Goal: Task Accomplishment & Management: Use online tool/utility

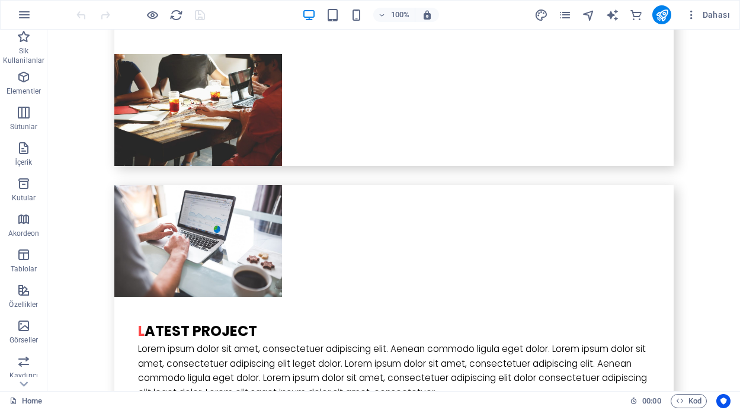
scroll to position [2939, 0]
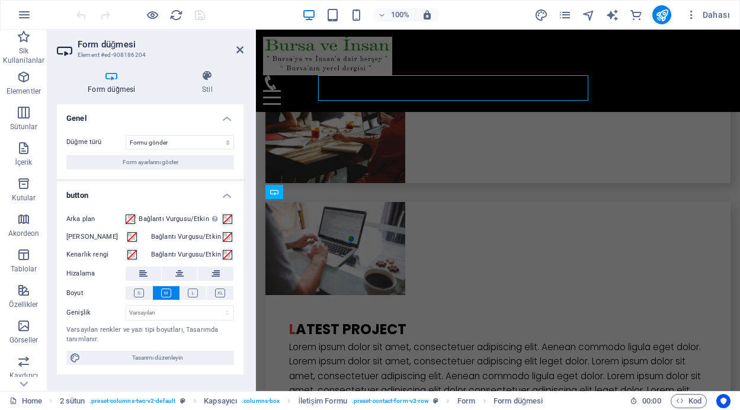
scroll to position [3201, 0]
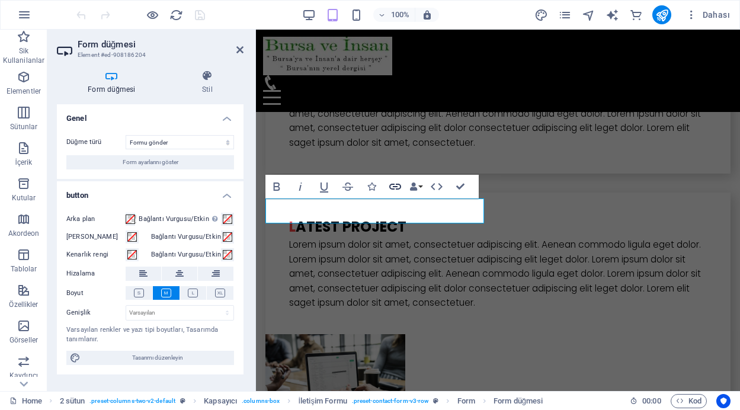
click at [397, 187] on icon "button" at bounding box center [395, 187] width 12 height 6
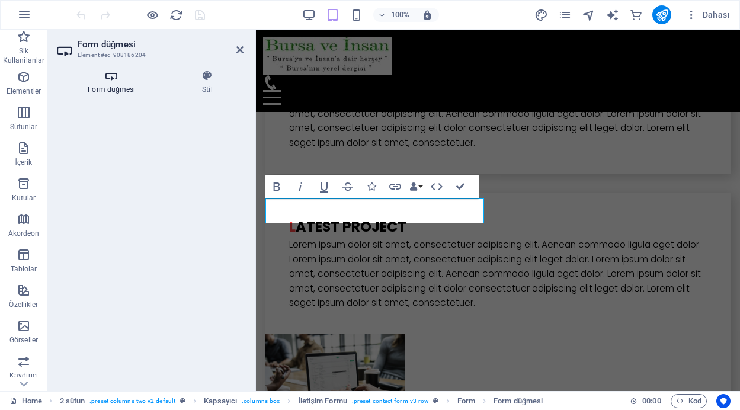
click at [111, 78] on icon at bounding box center [112, 76] width 110 height 12
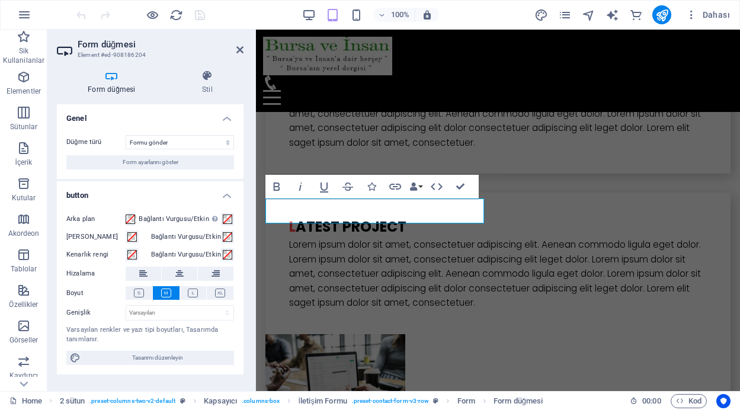
drag, startPoint x: 244, startPoint y: 245, endPoint x: 242, endPoint y: 272, distance: 26.7
click at [242, 272] on div "Form düğmesi Stil Genel Düğme türü Formu gönder Formu sıfırla Eylem yok Form ay…" at bounding box center [150, 225] width 206 height 331
click at [154, 161] on span "Form ayarlarını göster" at bounding box center [151, 162] width 56 height 14
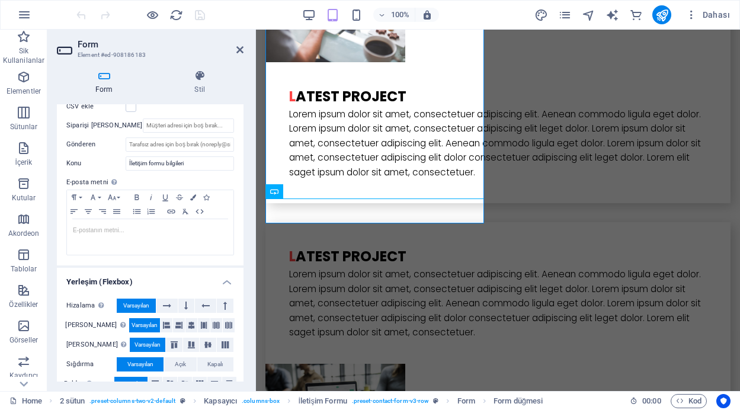
scroll to position [309, 0]
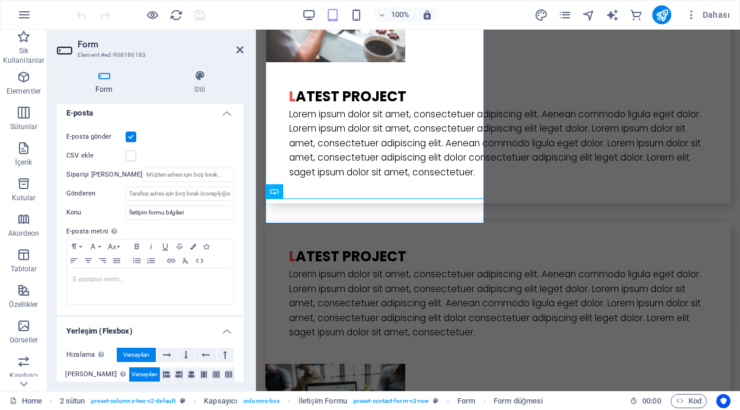
drag, startPoint x: 241, startPoint y: 173, endPoint x: 0, endPoint y: 274, distance: 261.7
drag, startPoint x: 241, startPoint y: 271, endPoint x: 241, endPoint y: 259, distance: 12.4
click at [241, 259] on div "E-posta gönder CSV ekle Siparişi alan Gönderen Konu İletişim formu bilgileri E-…" at bounding box center [150, 217] width 187 height 194
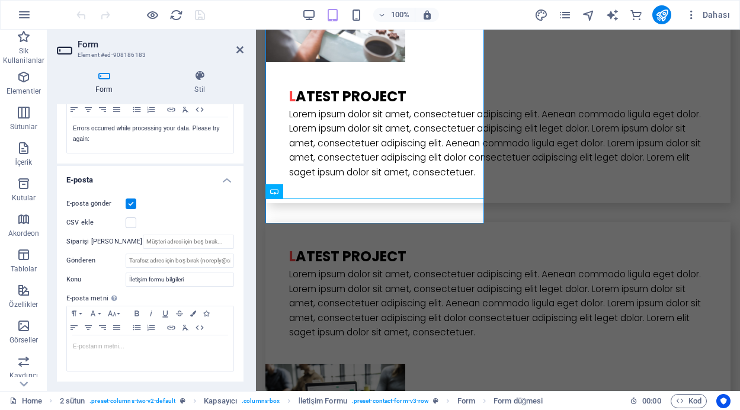
scroll to position [238, 0]
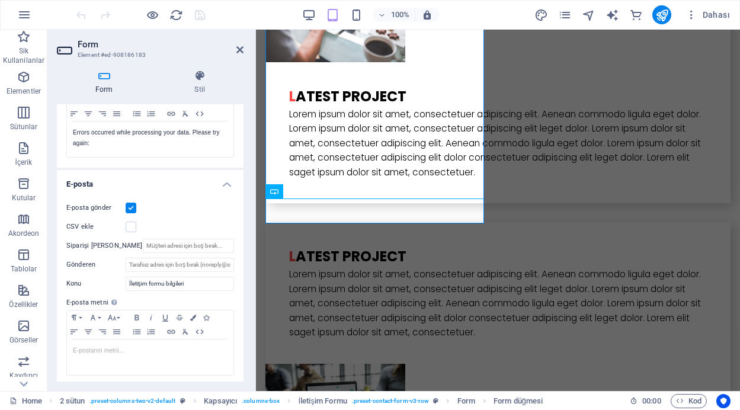
drag, startPoint x: 239, startPoint y: 232, endPoint x: 244, endPoint y: 173, distance: 58.8
click at [244, 173] on div "Form Stil Genel Başlık Form için bir ad tanımla. Contact Form / İletişim Formu …" at bounding box center [150, 225] width 206 height 331
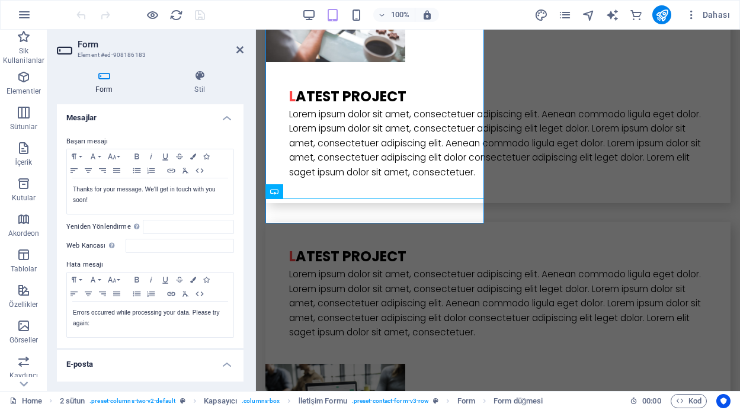
scroll to position [0, 0]
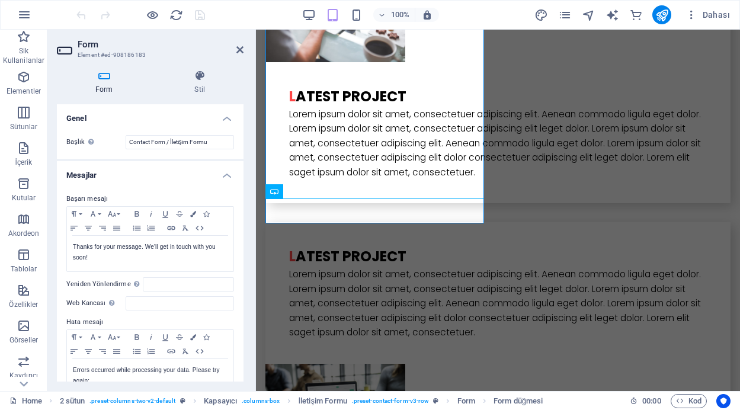
click at [225, 175] on h4 "Mesajlar" at bounding box center [150, 171] width 187 height 21
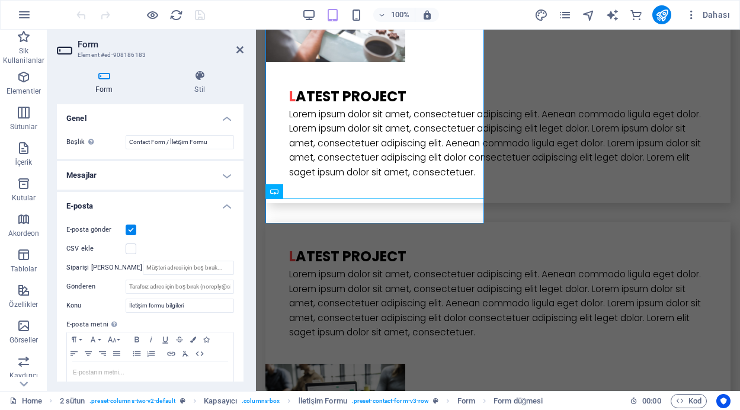
click at [220, 204] on h4 "E-posta" at bounding box center [150, 202] width 187 height 21
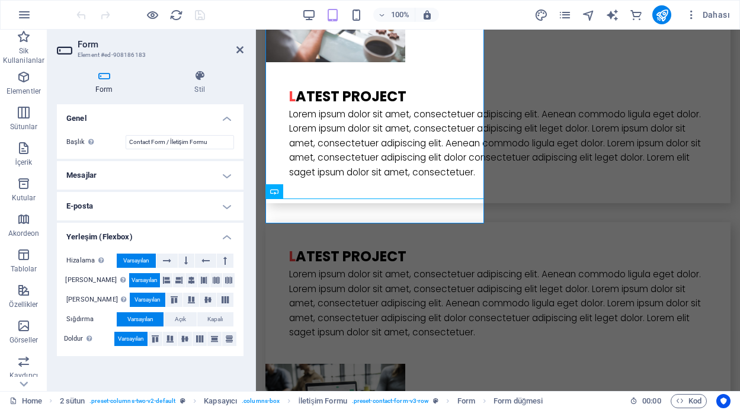
click at [224, 209] on h4 "E-posta" at bounding box center [150, 206] width 187 height 28
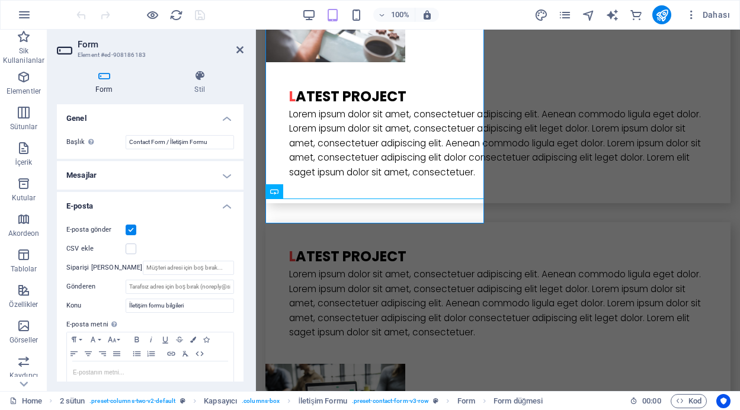
drag, startPoint x: 241, startPoint y: 215, endPoint x: 239, endPoint y: 241, distance: 26.7
click at [239, 241] on div "E-posta gönder CSV ekle Siparişi alan Gönderen Konu İletişim formu bilgileri E-…" at bounding box center [150, 310] width 187 height 194
click at [238, 49] on icon at bounding box center [240, 49] width 7 height 9
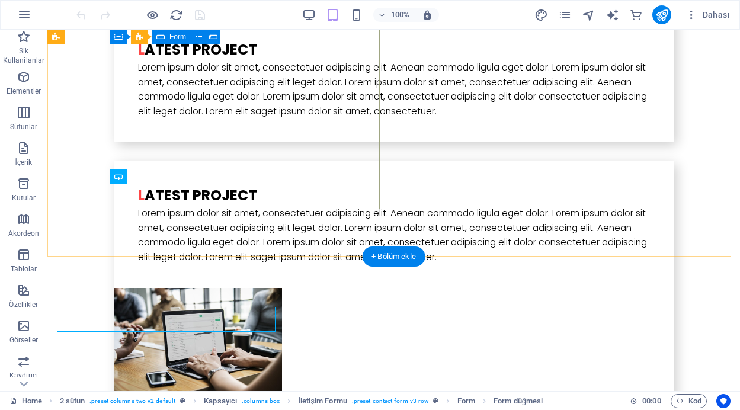
scroll to position [3093, 0]
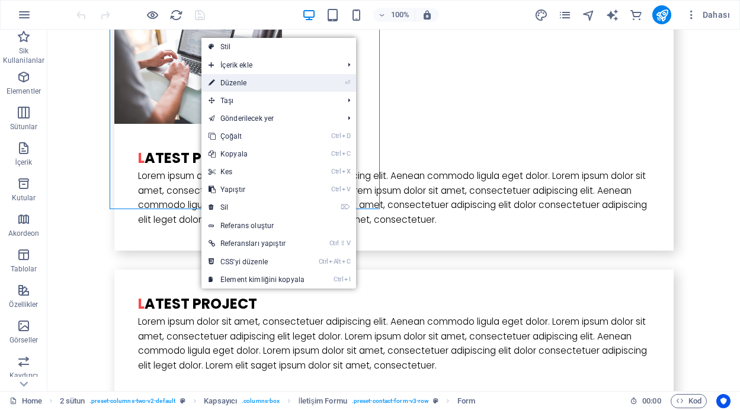
click at [251, 84] on link "⏎ Düzenle" at bounding box center [257, 83] width 110 height 18
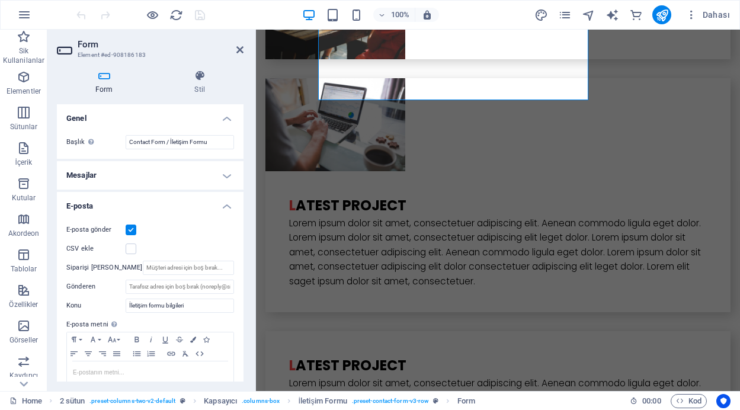
scroll to position [3201, 0]
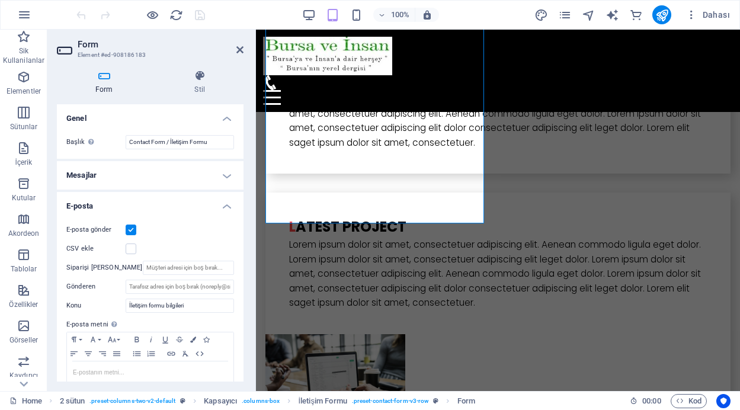
click at [226, 173] on h4 "Mesajlar" at bounding box center [150, 175] width 187 height 28
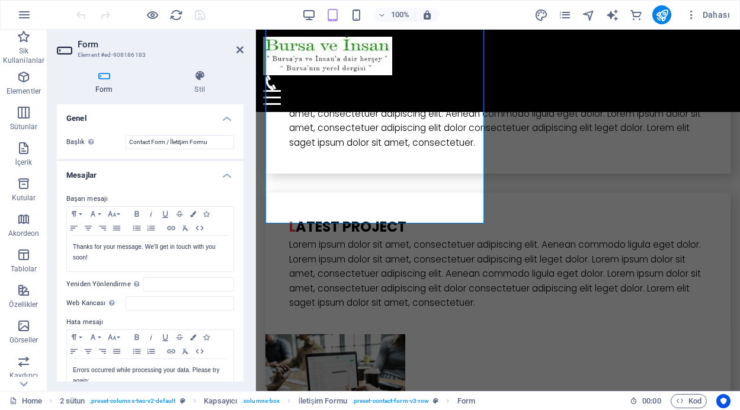
click at [226, 173] on h4 "Mesajlar" at bounding box center [150, 171] width 187 height 21
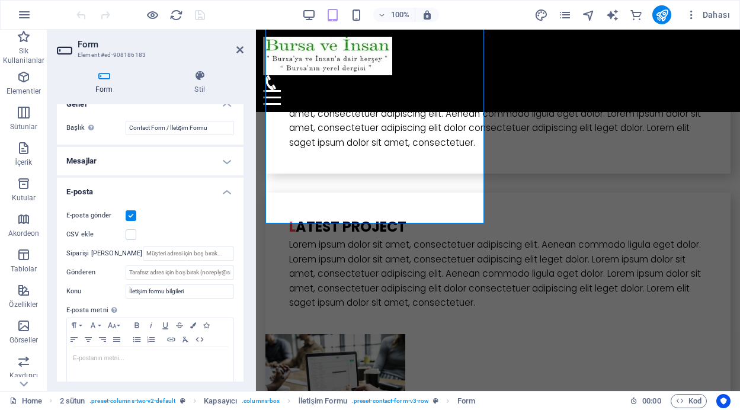
scroll to position [0, 0]
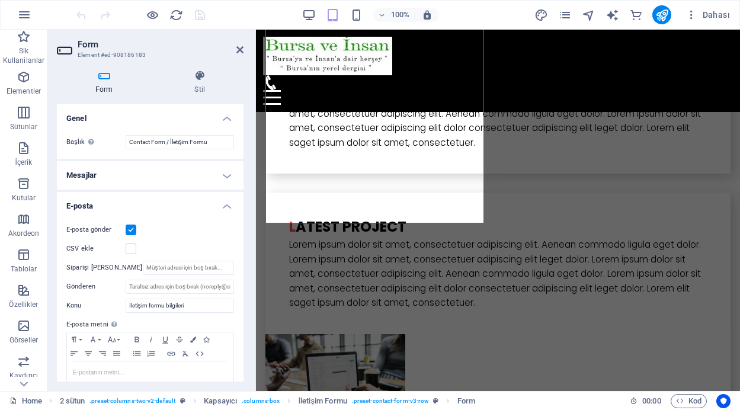
click at [226, 204] on h4 "E-posta" at bounding box center [150, 202] width 187 height 21
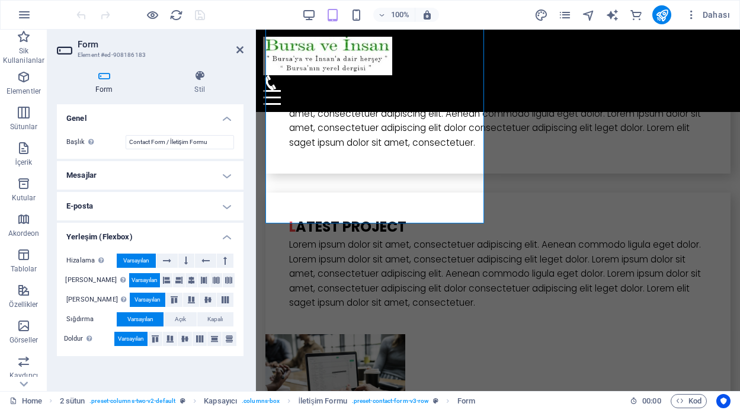
click at [227, 172] on h4 "Mesajlar" at bounding box center [150, 175] width 187 height 28
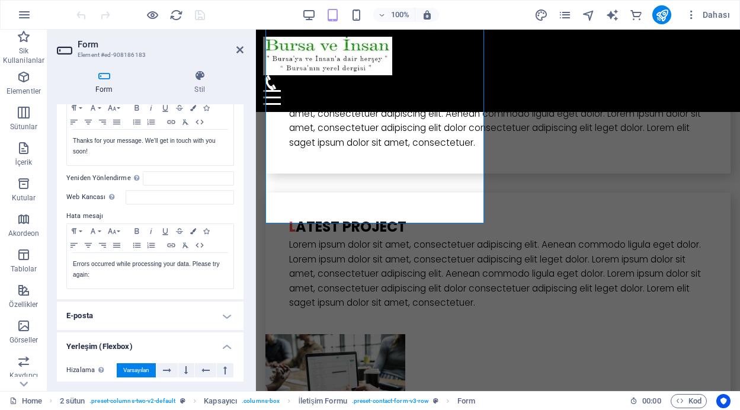
scroll to position [68, 0]
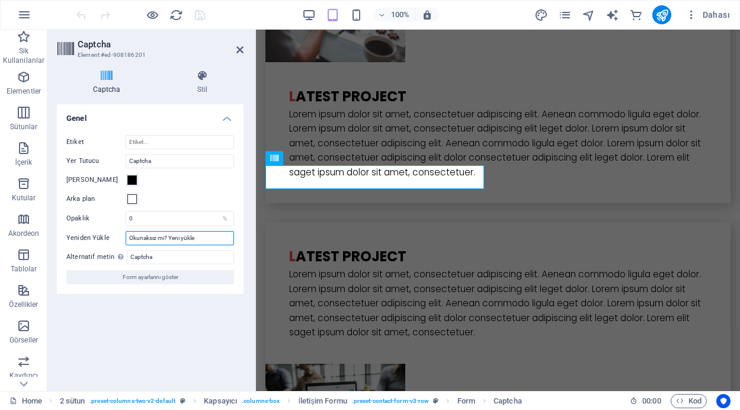
click at [196, 237] on input "Okunaksız mı? Yeni yükle" at bounding box center [180, 238] width 108 height 14
click at [224, 219] on div "%" at bounding box center [225, 219] width 17 height 14
click at [149, 219] on input "0" at bounding box center [179, 219] width 107 height 14
type input "2"
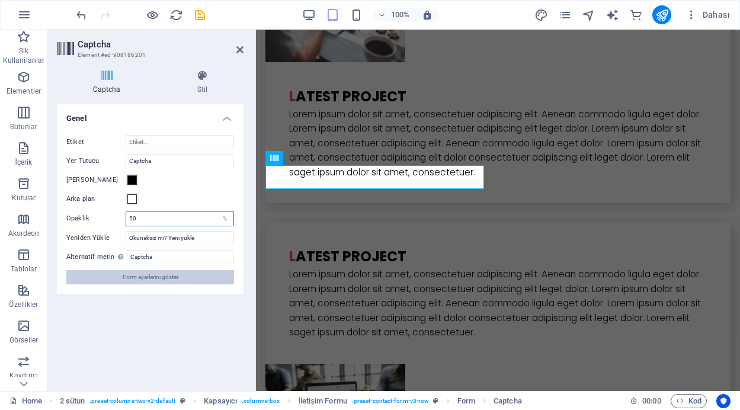
type input "50"
click at [184, 281] on button "Form ayarlarını göster" at bounding box center [150, 277] width 168 height 14
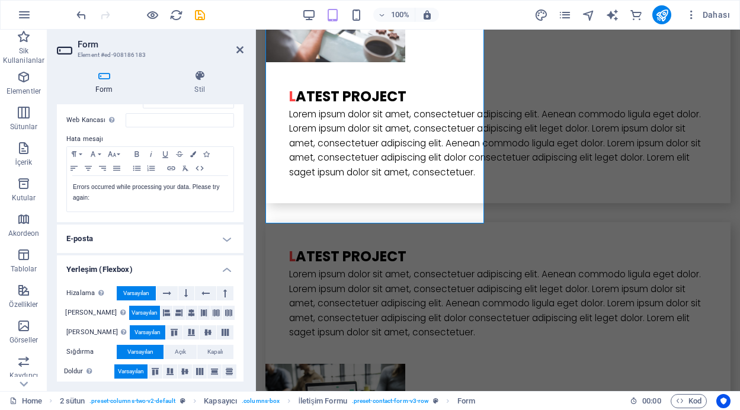
scroll to position [190, 0]
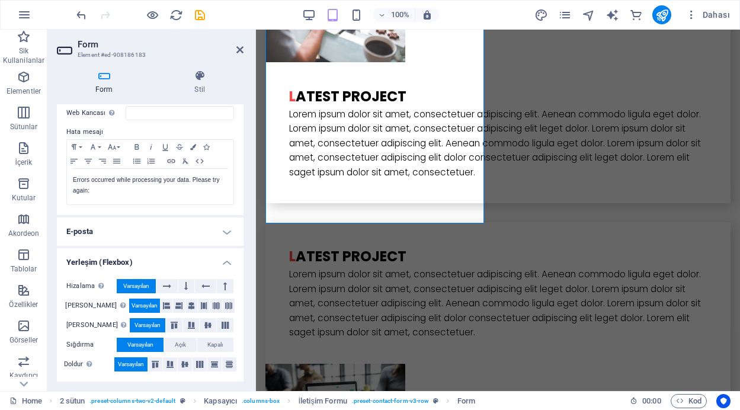
click at [227, 238] on h4 "E-posta" at bounding box center [150, 232] width 187 height 28
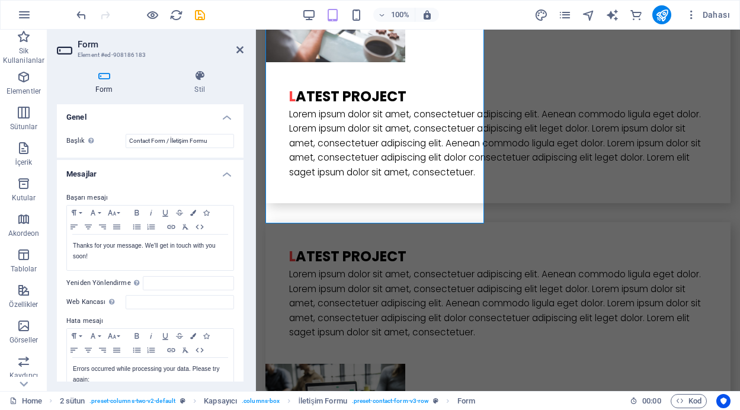
scroll to position [0, 0]
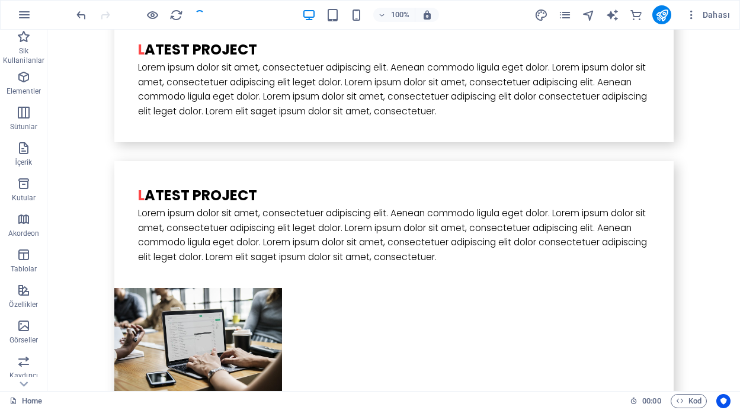
scroll to position [3093, 0]
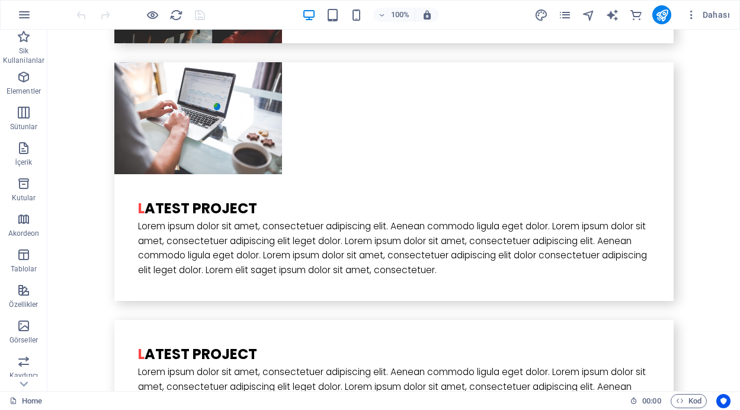
scroll to position [3075, 0]
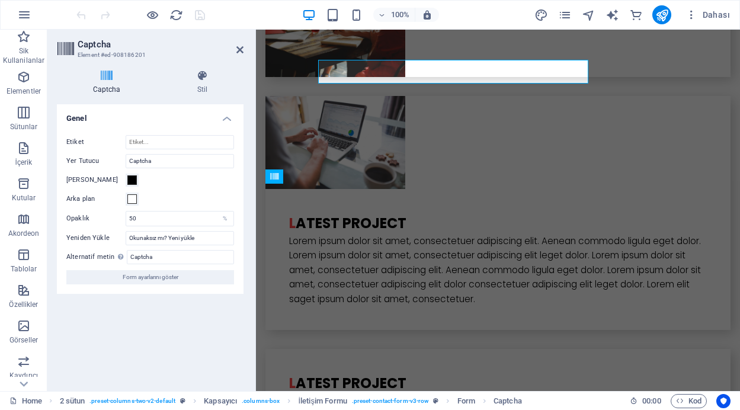
scroll to position [3182, 0]
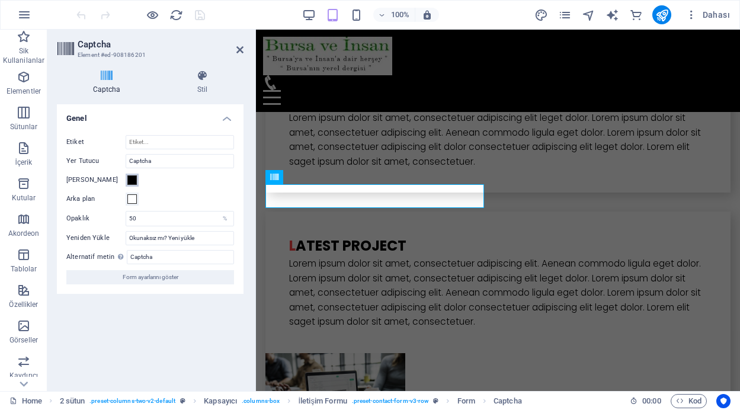
click at [132, 177] on span at bounding box center [131, 179] width 9 height 9
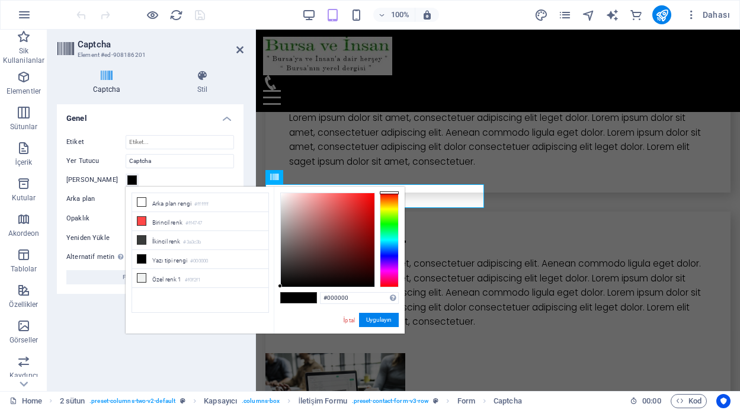
type input "#990808"
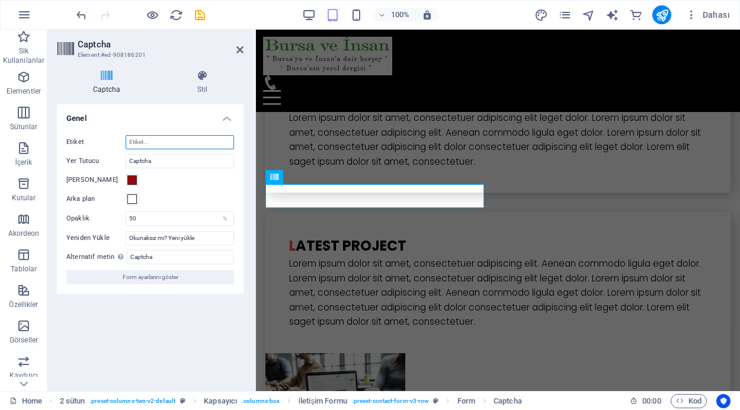
click at [153, 139] on input "Etiket" at bounding box center [180, 142] width 108 height 14
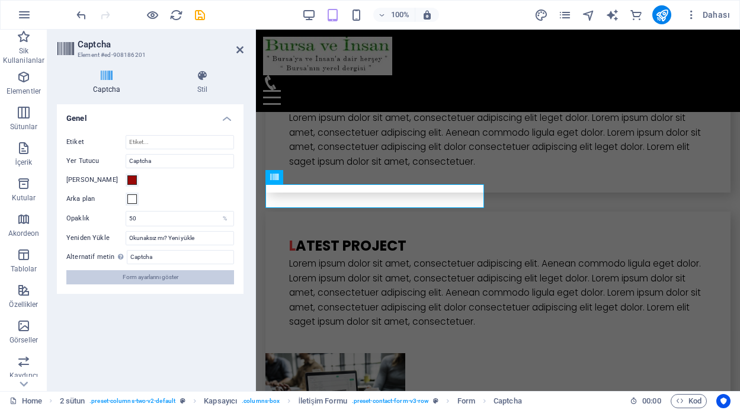
click at [173, 278] on span "Form ayarlarını göster" at bounding box center [151, 277] width 56 height 14
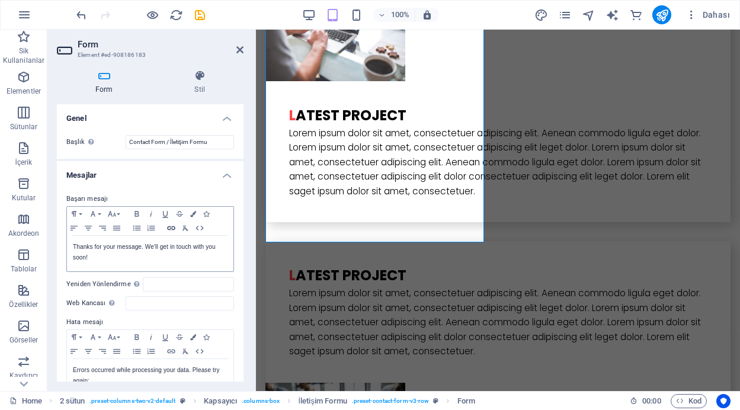
click at [168, 226] on icon "button" at bounding box center [171, 227] width 14 height 9
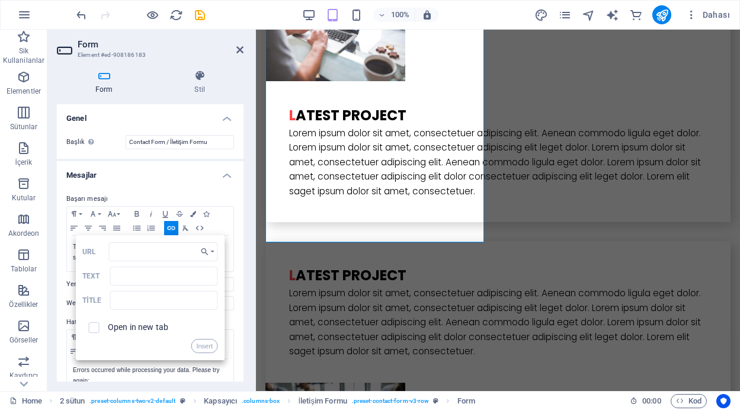
click at [244, 298] on div "Form Stil Genel Başlık Form için bir ad tanımla. Contact Form / İletişim Formu …" at bounding box center [150, 225] width 206 height 331
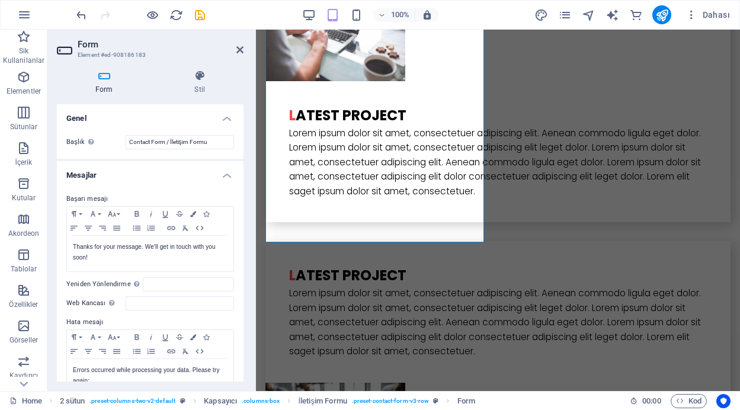
drag, startPoint x: 241, startPoint y: 199, endPoint x: 241, endPoint y: 225, distance: 26.1
click at [241, 225] on div "Genel Başlık Form için bir ad tanımla. Contact Form / İletişim Formu Mesajlar B…" at bounding box center [150, 242] width 187 height 277
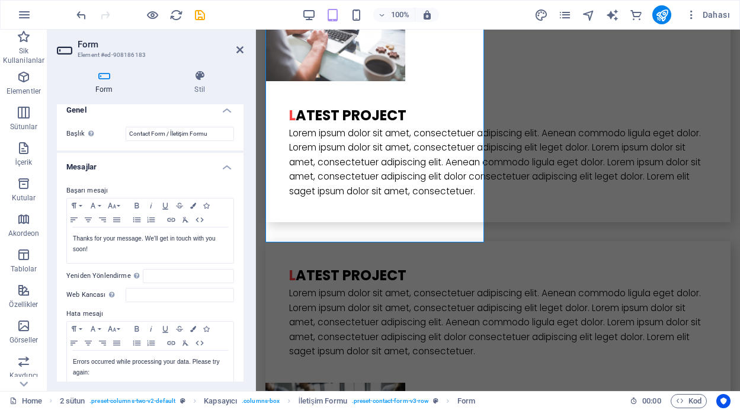
scroll to position [0, 0]
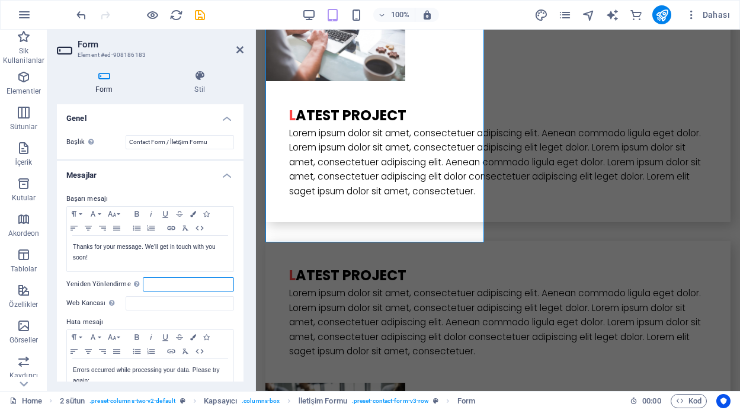
click at [152, 281] on input "Yeniden Yönlendirme Başarılı form gönderimi üzerine bir yeniden yönlendirme hed…" at bounding box center [188, 284] width 91 height 14
click at [159, 302] on input "Web Kancası Web kancası, bu formdan başka bir sunucuya gönderilen anlık bildiri…" at bounding box center [180, 303] width 108 height 14
click at [152, 282] on input "Yeniden Yönlendirme Başarılı form gönderimi üzerine bir yeniden yönlendirme hed…" at bounding box center [188, 284] width 91 height 14
click at [149, 301] on input "Web Kancası Web kancası, bu formdan başka bir sunucuya gönderilen anlık bildiri…" at bounding box center [180, 303] width 108 height 14
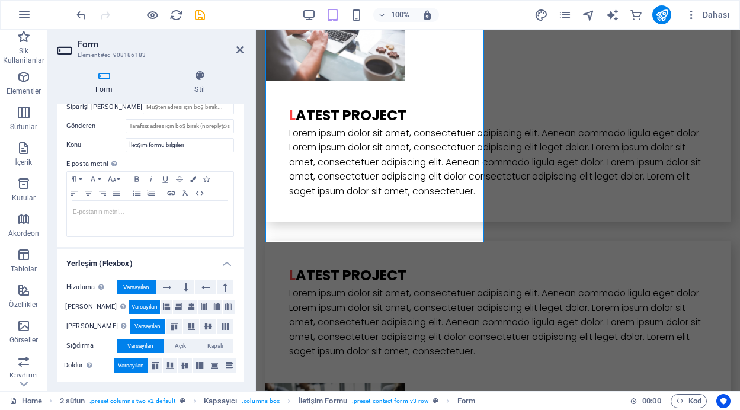
scroll to position [378, 0]
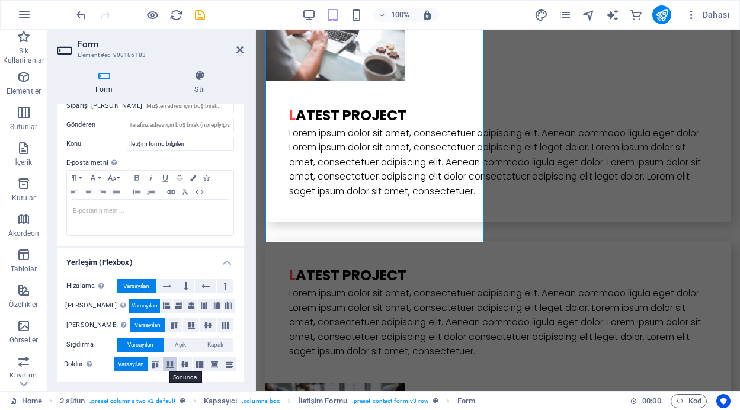
click at [170, 365] on icon at bounding box center [170, 364] width 14 height 7
click at [137, 363] on span "Varsayılan" at bounding box center [131, 364] width 26 height 14
click at [223, 258] on h4 "Yerleşim (Flexbox)" at bounding box center [150, 258] width 187 height 21
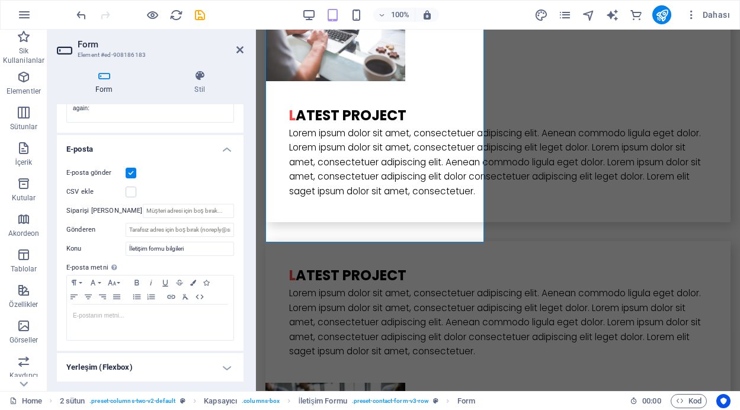
scroll to position [262, 0]
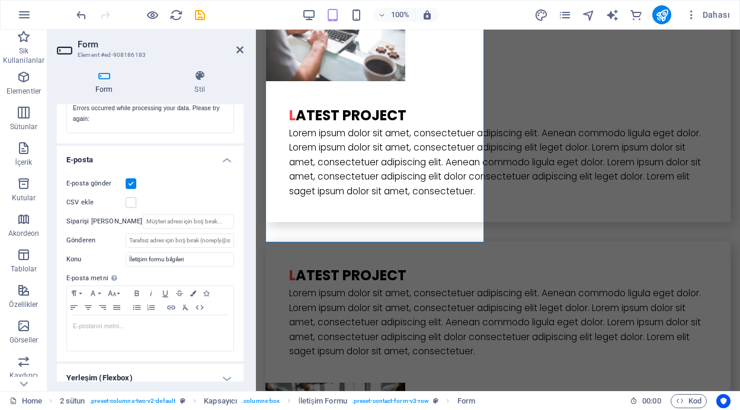
click at [130, 183] on label at bounding box center [131, 183] width 11 height 11
click at [0, 0] on input "E-posta gönder" at bounding box center [0, 0] width 0 height 0
click at [221, 160] on h4 "E-posta" at bounding box center [150, 156] width 187 height 21
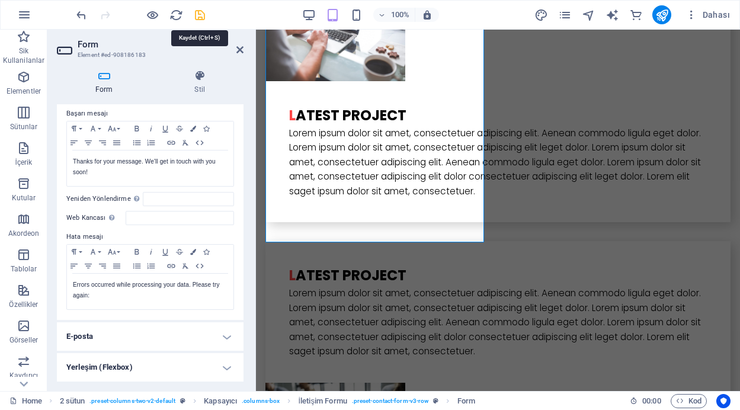
click at [202, 15] on icon "save" at bounding box center [200, 15] width 14 height 14
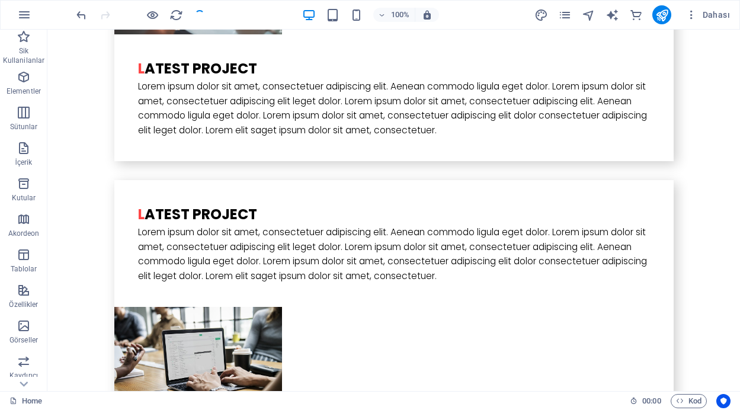
scroll to position [3075, 0]
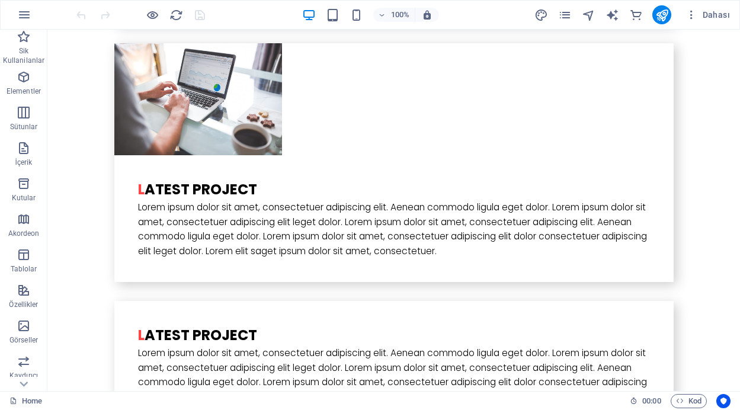
scroll to position [3132, 0]
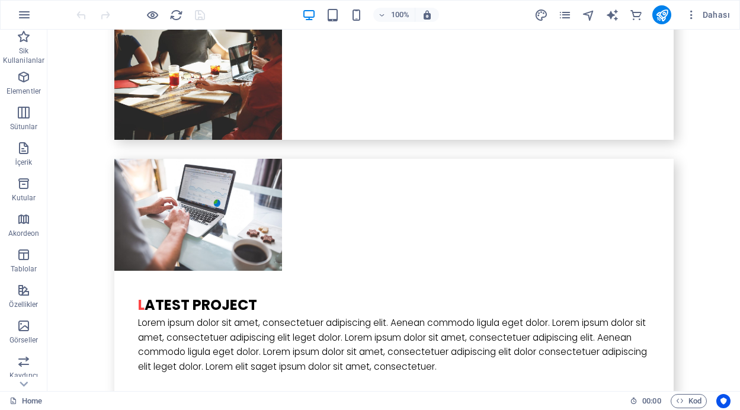
scroll to position [2958, 0]
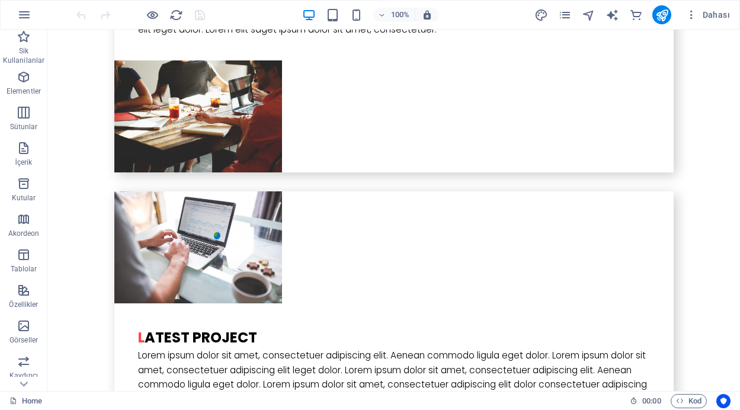
scroll to position [3267, 0]
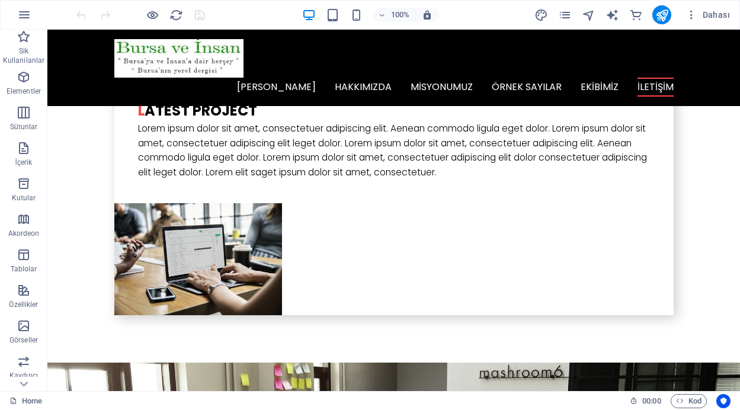
scroll to position [2875, 0]
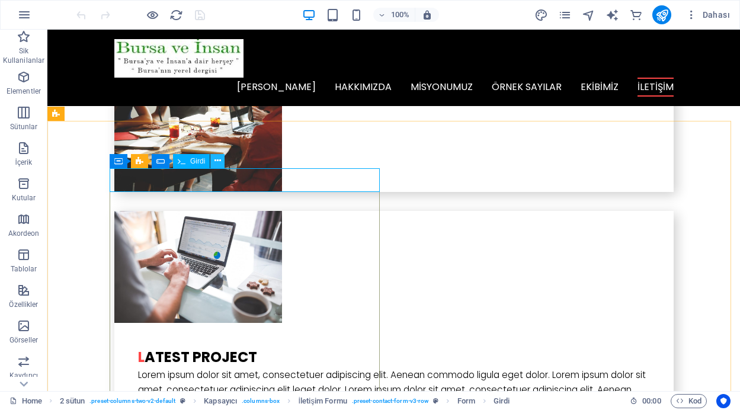
click at [213, 163] on button at bounding box center [217, 161] width 14 height 14
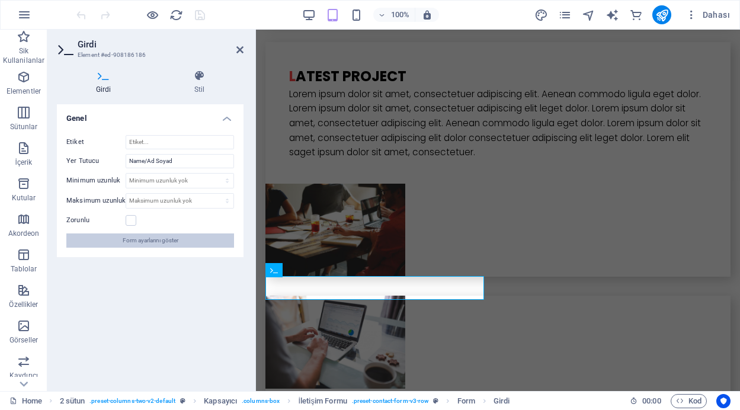
click at [183, 242] on button "Form ayarlarını göster" at bounding box center [150, 241] width 168 height 14
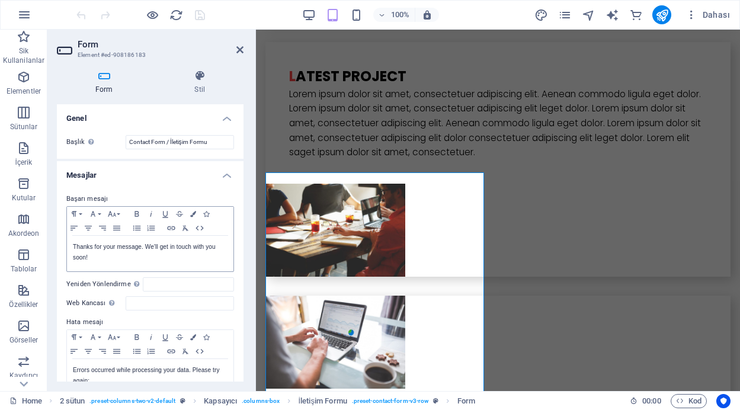
scroll to position [2979, 0]
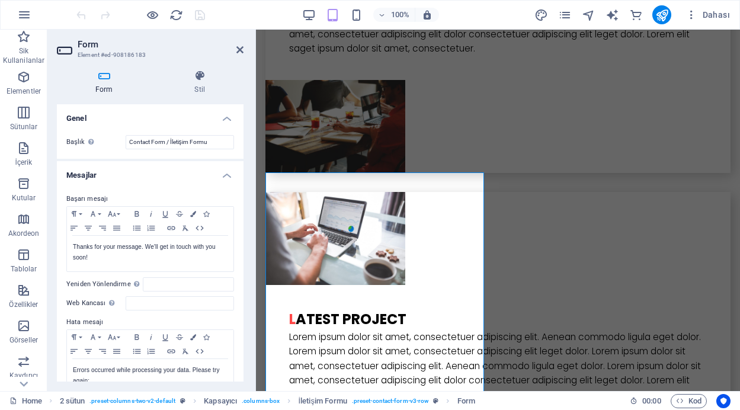
drag, startPoint x: 241, startPoint y: 188, endPoint x: 240, endPoint y: 223, distance: 35.0
click at [240, 223] on div "Başarı mesajı Paragraph Format Normal Heading 1 Heading 2 Heading 3 Heading 4 H…" at bounding box center [150, 294] width 187 height 223
drag, startPoint x: 240, startPoint y: 223, endPoint x: 244, endPoint y: 215, distance: 9.3
click at [240, 223] on div "Başarı mesajı Paragraph Format Normal Heading 1 Heading 2 Heading 3 Heading 4 H…" at bounding box center [150, 294] width 187 height 223
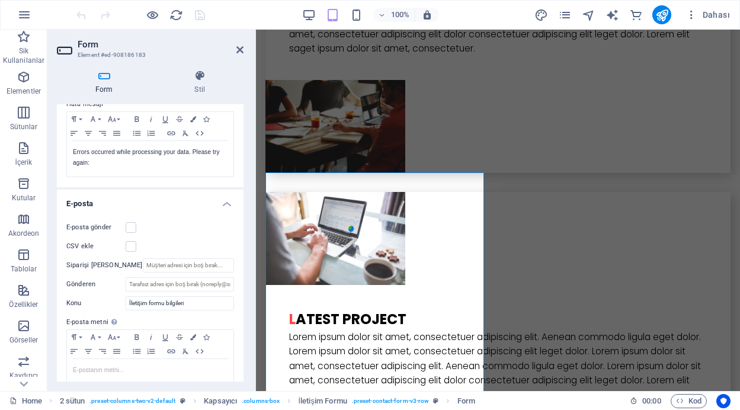
scroll to position [223, 0]
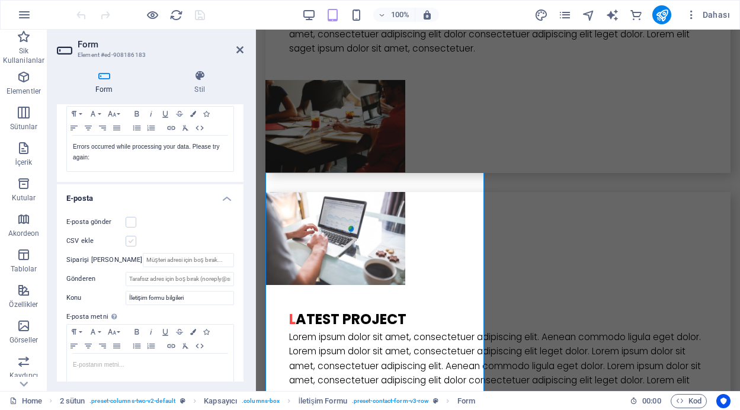
click at [127, 242] on label at bounding box center [131, 241] width 11 height 11
click at [0, 0] on input "CSV ekle" at bounding box center [0, 0] width 0 height 0
click at [202, 14] on icon "save" at bounding box center [200, 15] width 14 height 14
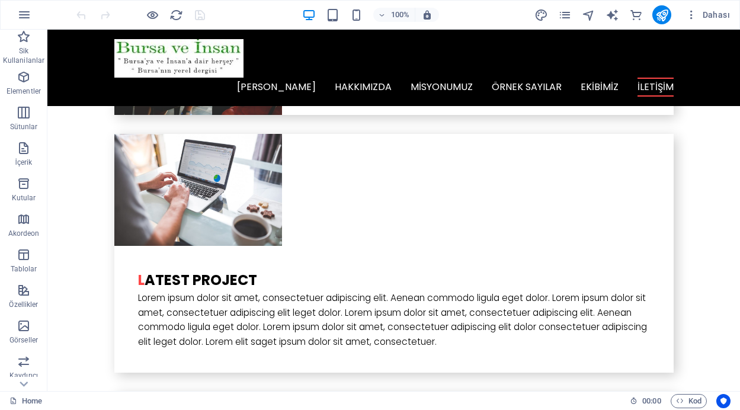
scroll to position [2823, 0]
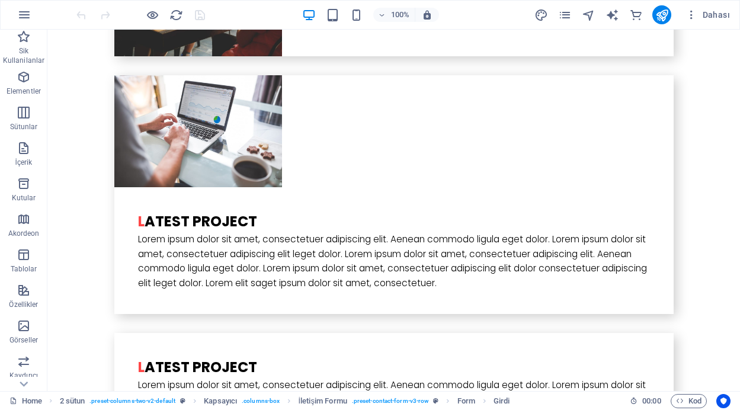
scroll to position [3068, 0]
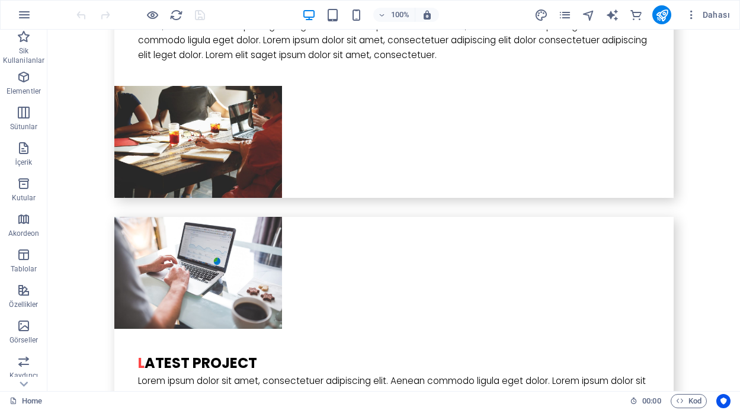
scroll to position [2894, 0]
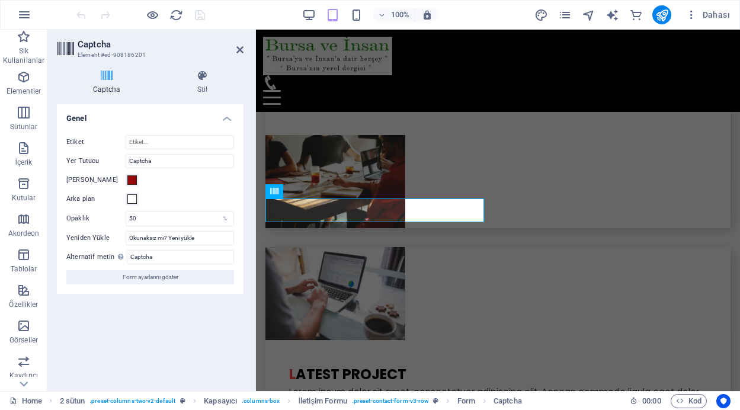
scroll to position [3168, 0]
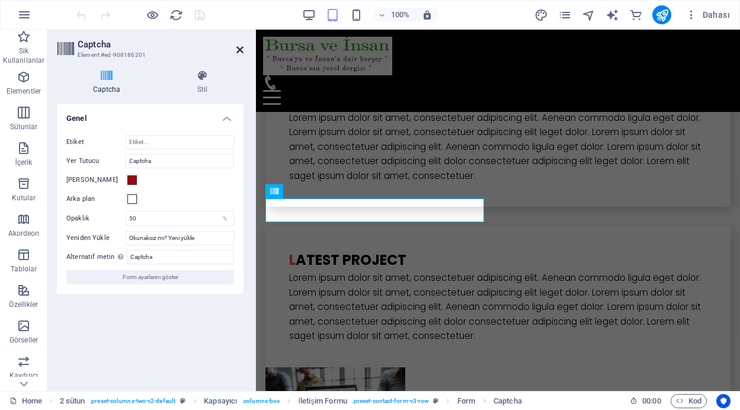
click at [243, 45] on icon at bounding box center [240, 49] width 7 height 9
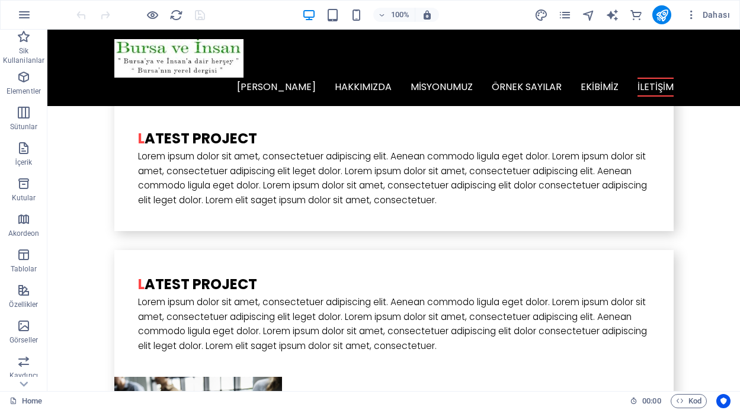
scroll to position [2798, 0]
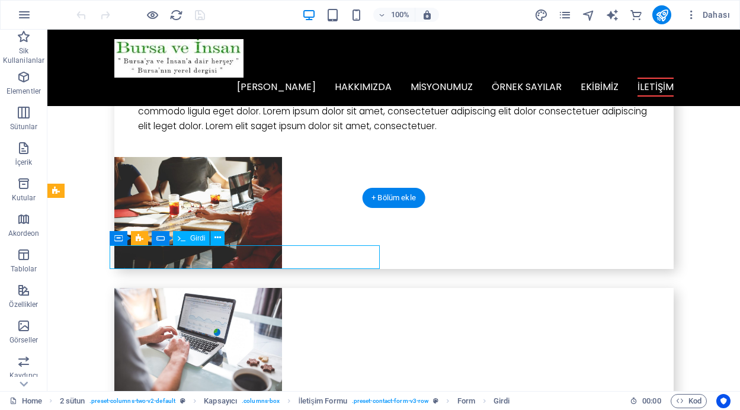
drag, startPoint x: 215, startPoint y: 250, endPoint x: 264, endPoint y: 280, distance: 56.9
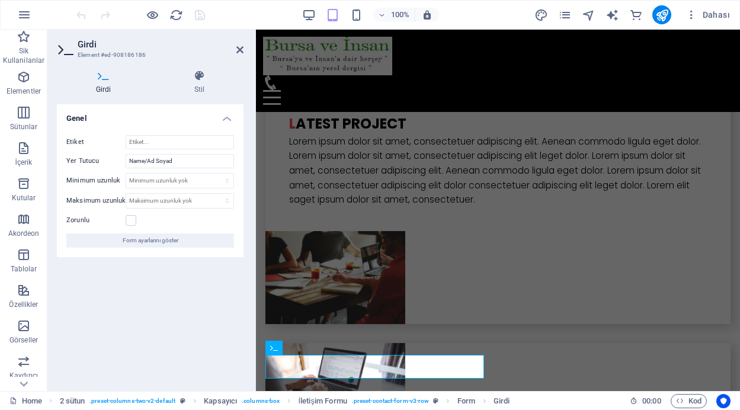
scroll to position [2797, 0]
click at [242, 48] on icon at bounding box center [240, 49] width 7 height 9
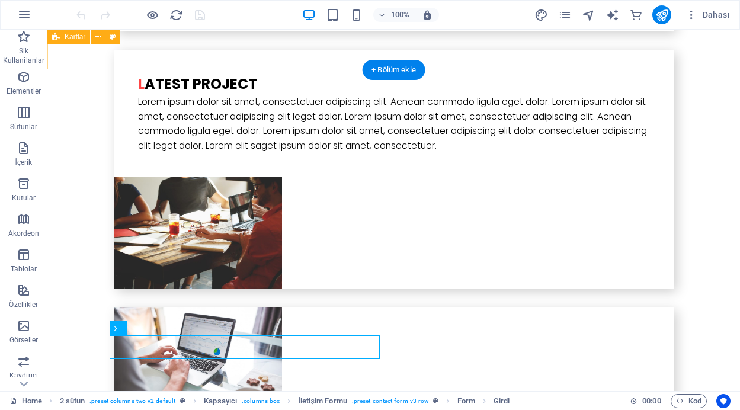
scroll to position [2708, 0]
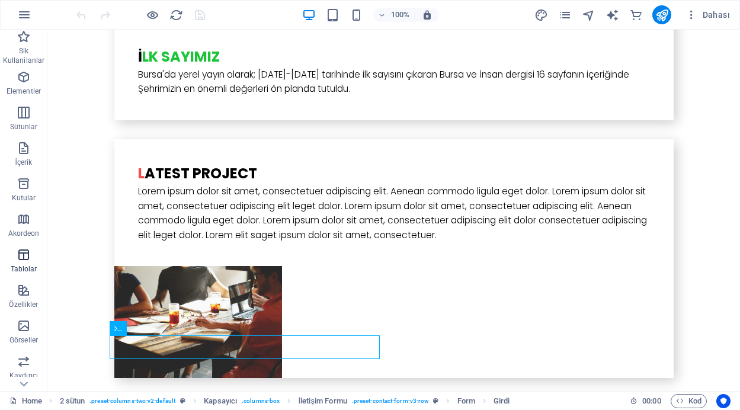
click at [28, 261] on icon "button" at bounding box center [24, 255] width 14 height 14
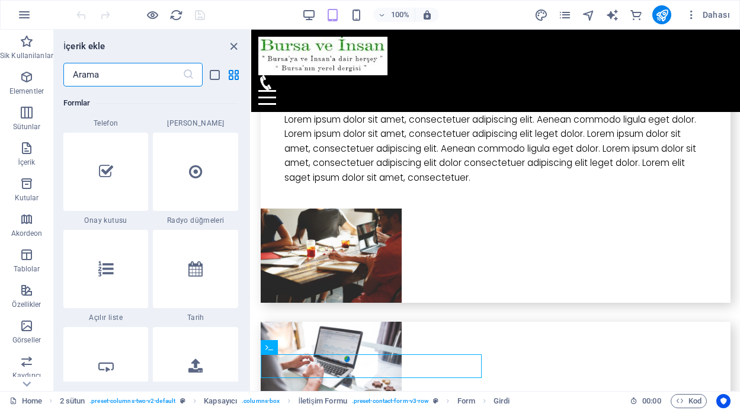
scroll to position [8962, 0]
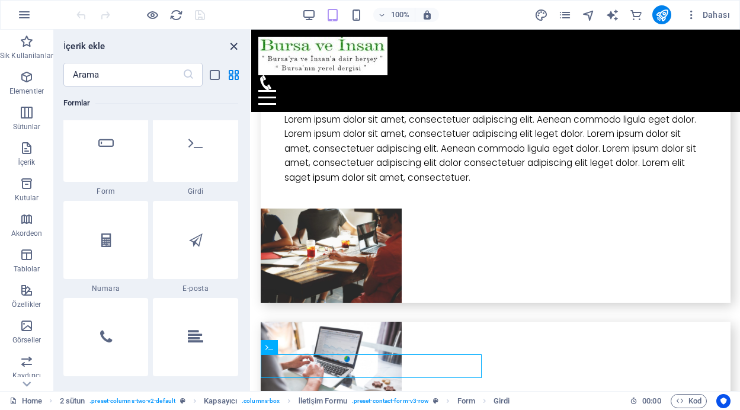
click at [234, 43] on icon "close panel" at bounding box center [234, 47] width 14 height 14
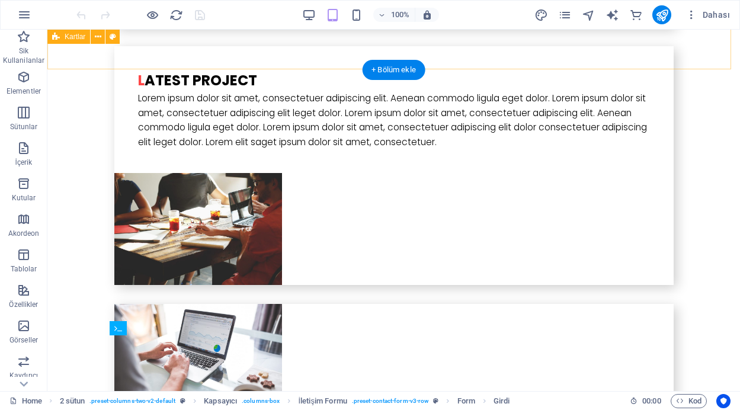
scroll to position [2708, 0]
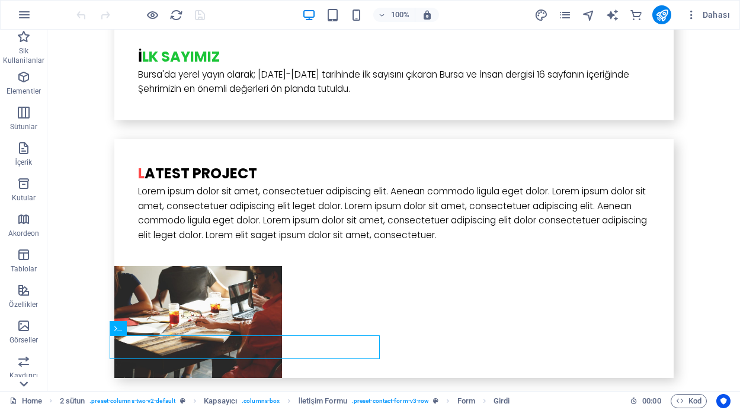
click at [27, 387] on icon at bounding box center [23, 384] width 17 height 17
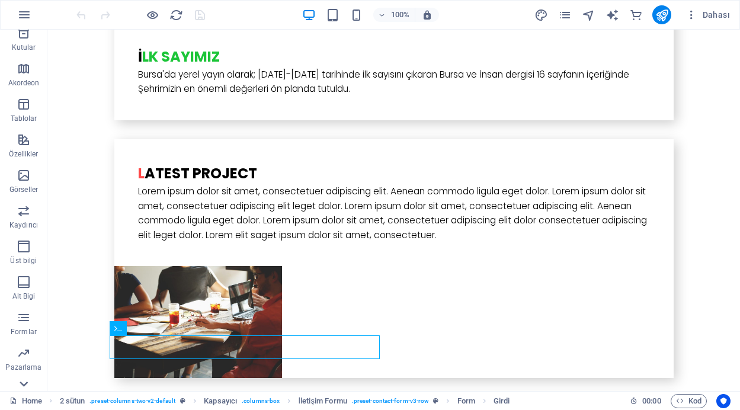
scroll to position [207, 0]
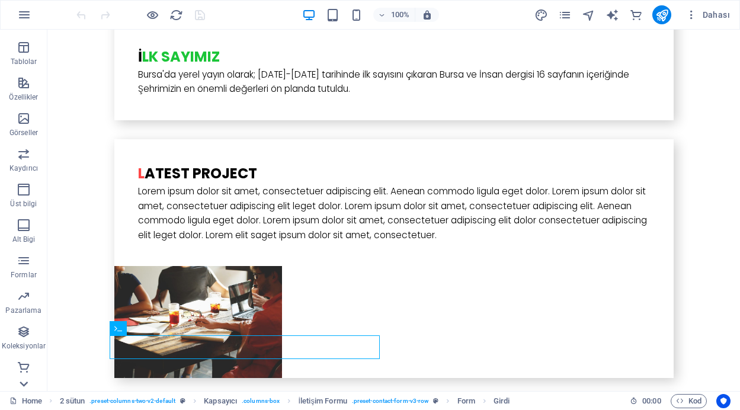
click at [27, 387] on icon at bounding box center [23, 384] width 17 height 17
click at [27, 387] on span "Ticaret" at bounding box center [23, 374] width 47 height 28
click at [26, 266] on icon "button" at bounding box center [24, 261] width 14 height 14
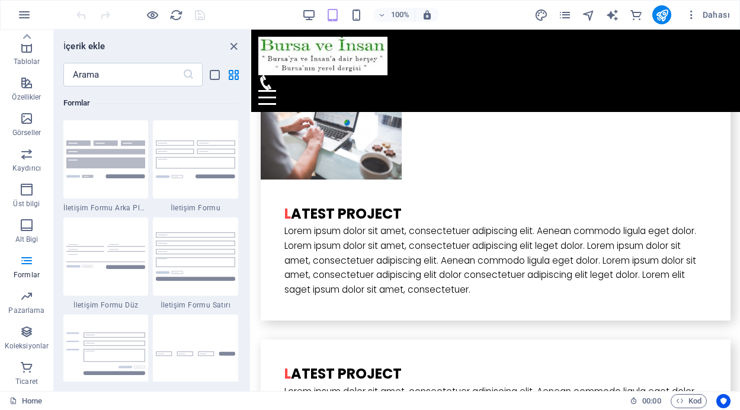
scroll to position [3038, 0]
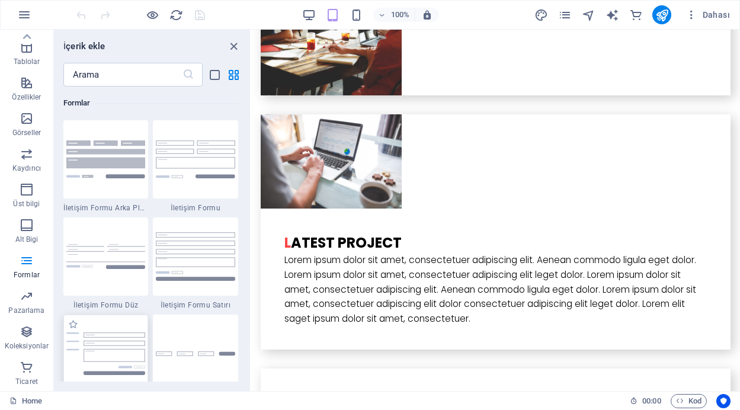
drag, startPoint x: 113, startPoint y: 354, endPoint x: 105, endPoint y: 161, distance: 192.8
click at [113, 354] on img at bounding box center [105, 354] width 79 height 43
click at [105, 270] on div at bounding box center [105, 257] width 85 height 78
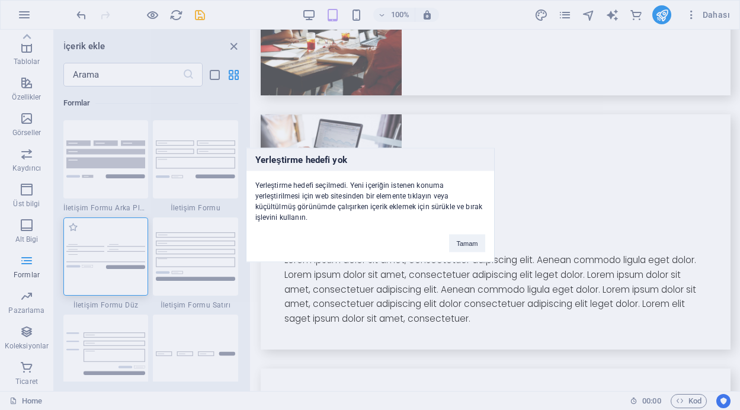
click at [112, 170] on div "Yerleştirme hedefi yok Yerleştirme hedefi seçilmedi. Yeni içeriğin istenen konu…" at bounding box center [370, 205] width 740 height 410
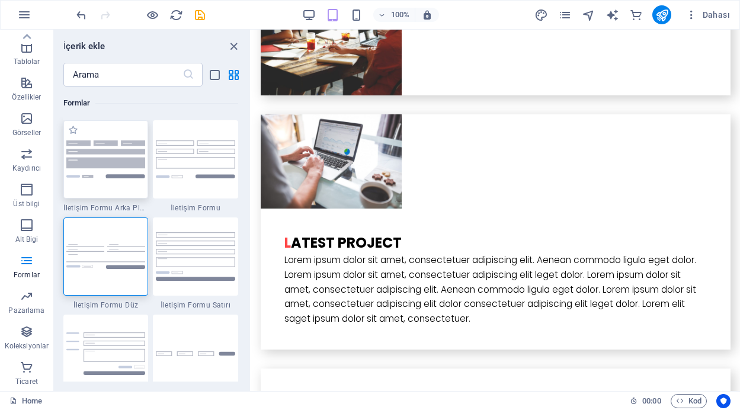
click at [109, 165] on img at bounding box center [105, 158] width 79 height 37
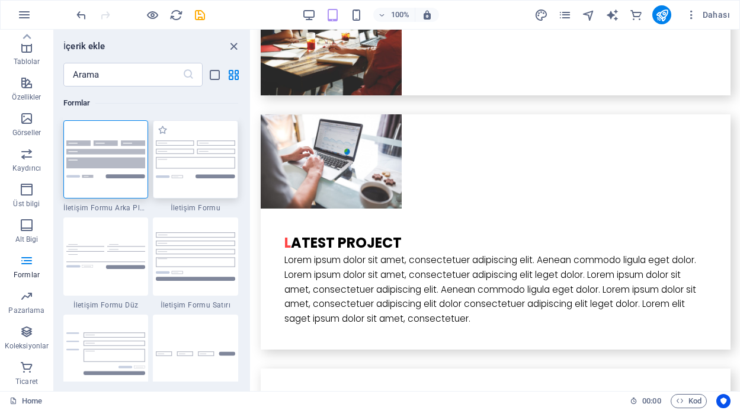
click at [208, 165] on img at bounding box center [195, 159] width 79 height 39
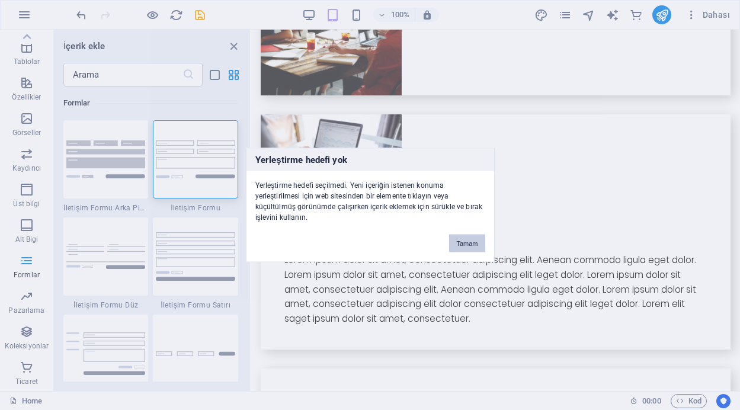
click at [463, 244] on button "Tamam" at bounding box center [467, 244] width 36 height 18
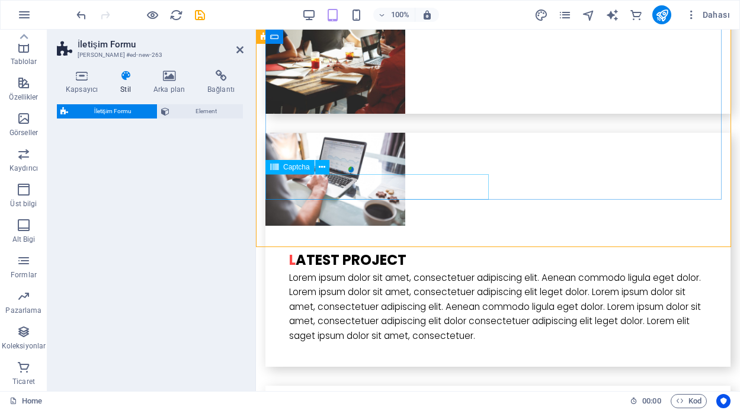
select select "rem"
select select "preset-contact-form-v3-default"
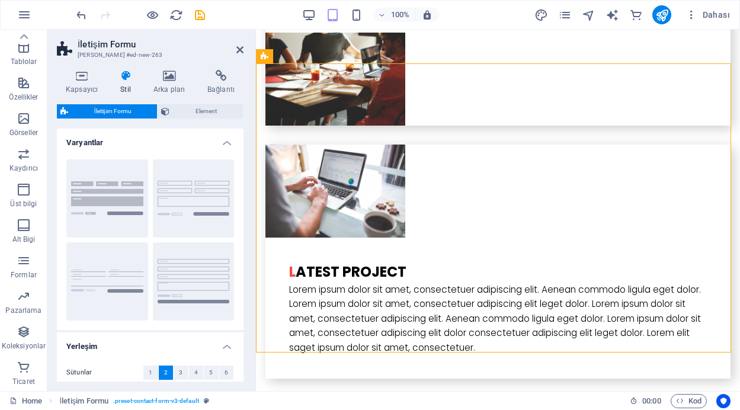
scroll to position [3040, 0]
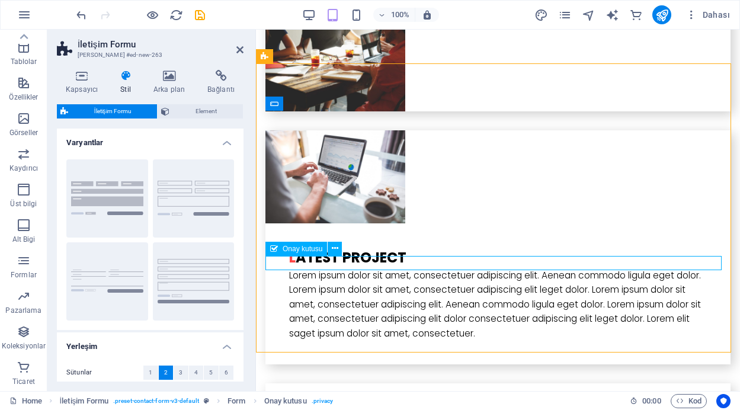
checkbox input "false"
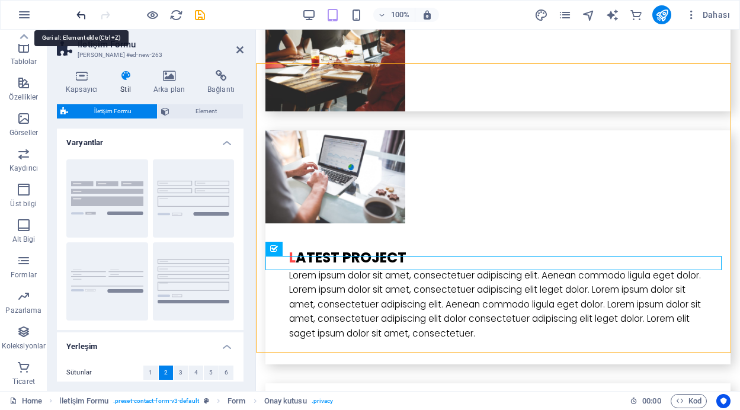
click at [77, 15] on icon "undo" at bounding box center [82, 15] width 14 height 14
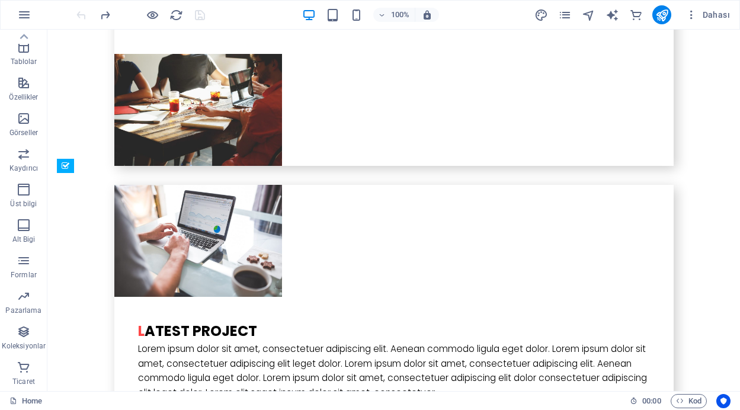
scroll to position [2998, 0]
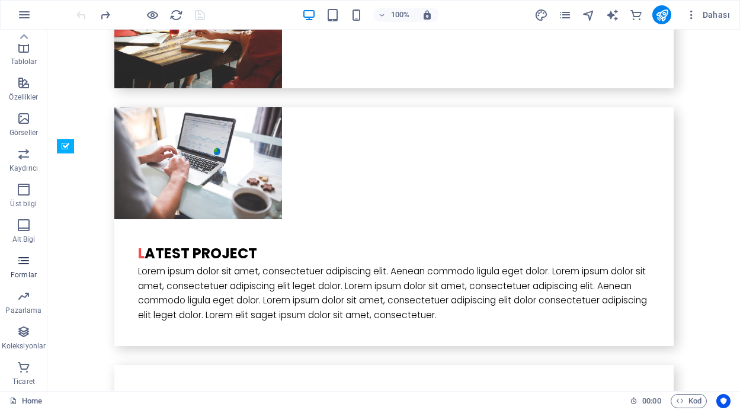
click at [22, 266] on icon "button" at bounding box center [24, 261] width 14 height 14
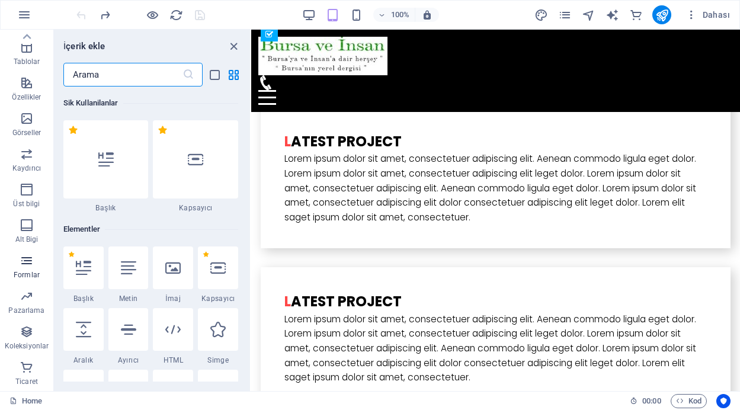
scroll to position [8654, 0]
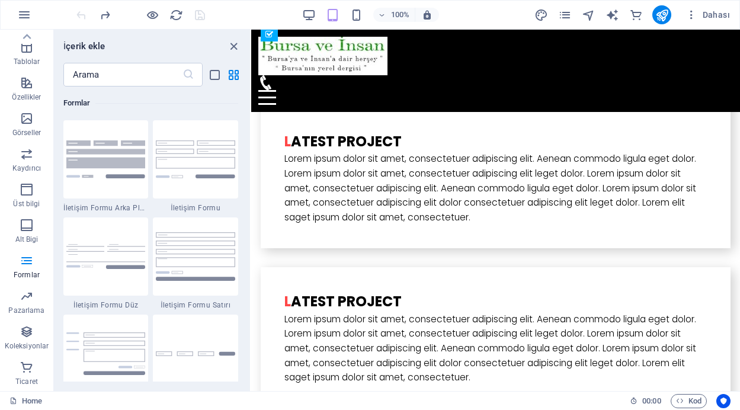
drag, startPoint x: 247, startPoint y: 304, endPoint x: 247, endPoint y: 314, distance: 9.5
click at [247, 314] on div "Sik Kullanilanlar 1 Star Başlık 1 Star Kapsayıcı Elementler 1 Star Başlık 1 Sta…" at bounding box center [152, 234] width 196 height 295
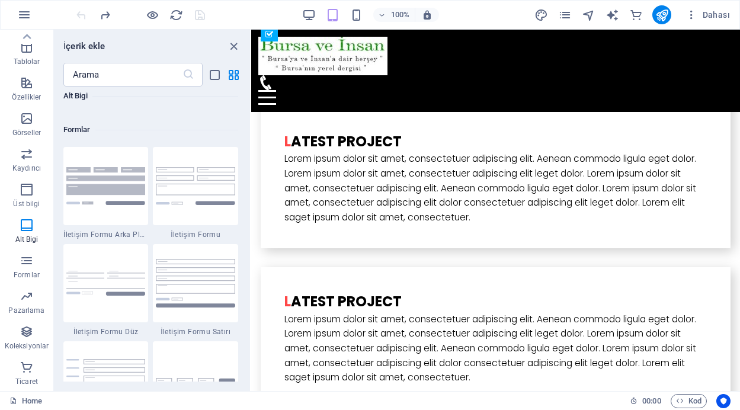
scroll to position [8651, 0]
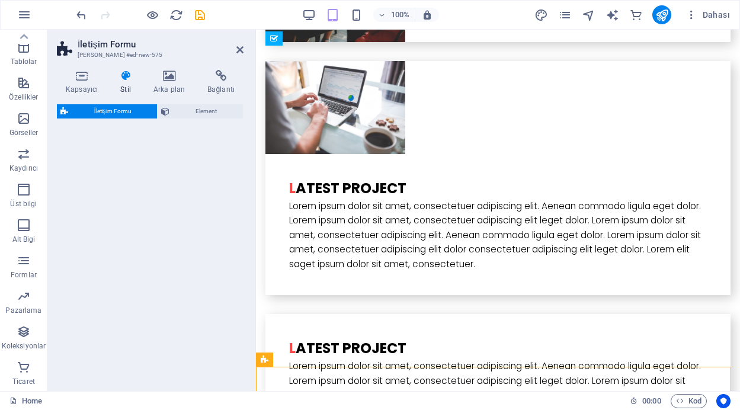
select select "rem"
select select "preset-contact-form-v3-default"
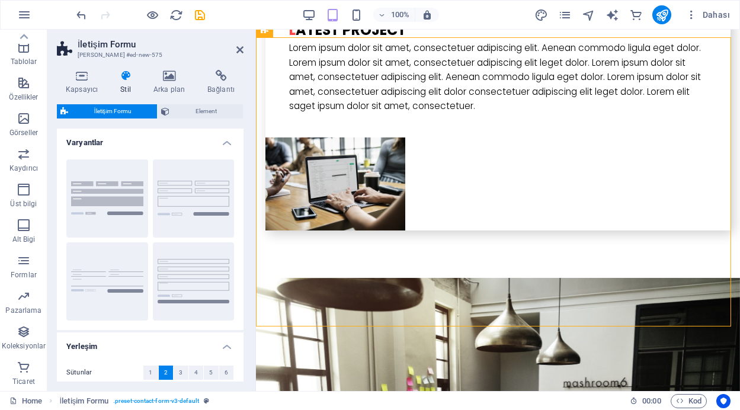
scroll to position [3435, 0]
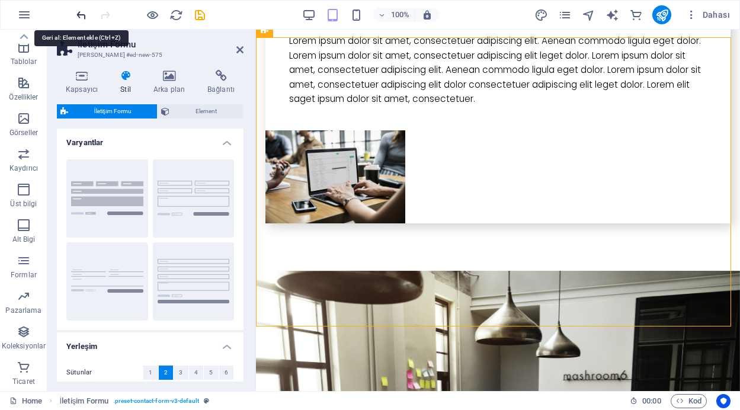
click at [78, 15] on icon "undo" at bounding box center [82, 15] width 14 height 14
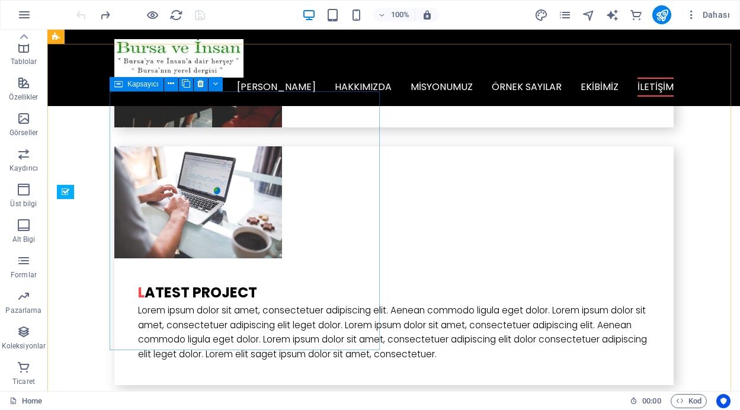
scroll to position [2933, 0]
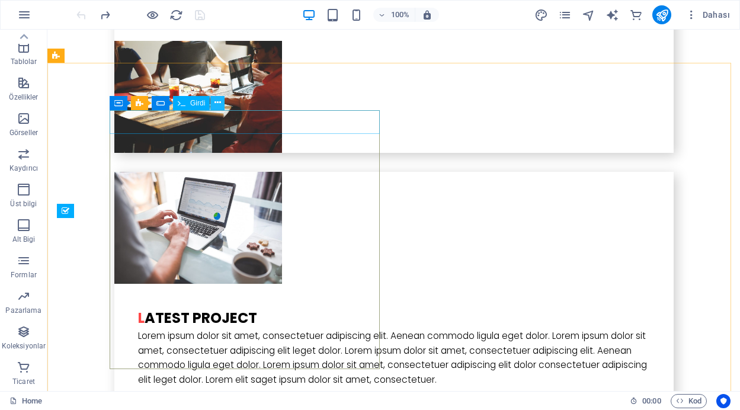
click at [0, 0] on icon at bounding box center [0, 0] width 0 height 0
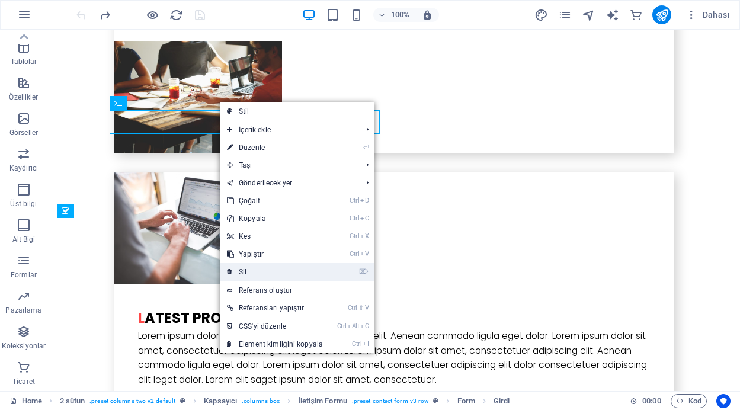
click at [265, 267] on link "⌦ Sil" at bounding box center [275, 272] width 110 height 18
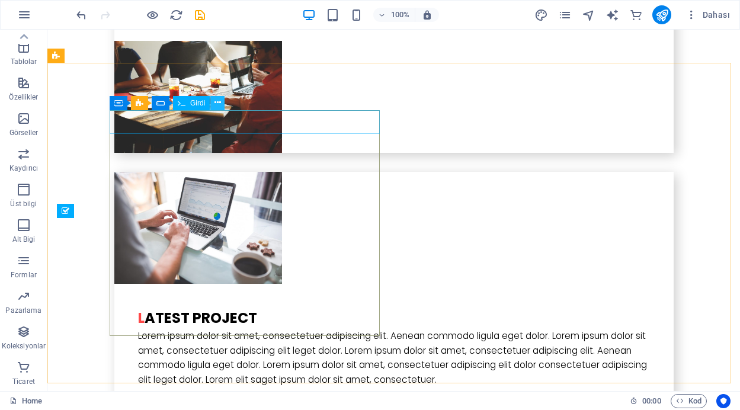
click at [215, 104] on icon at bounding box center [218, 103] width 7 height 12
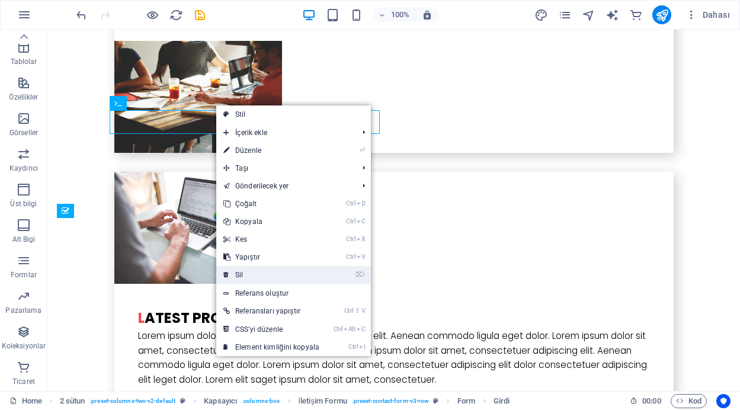
click at [252, 274] on link "⌦ Sil" at bounding box center [271, 275] width 110 height 18
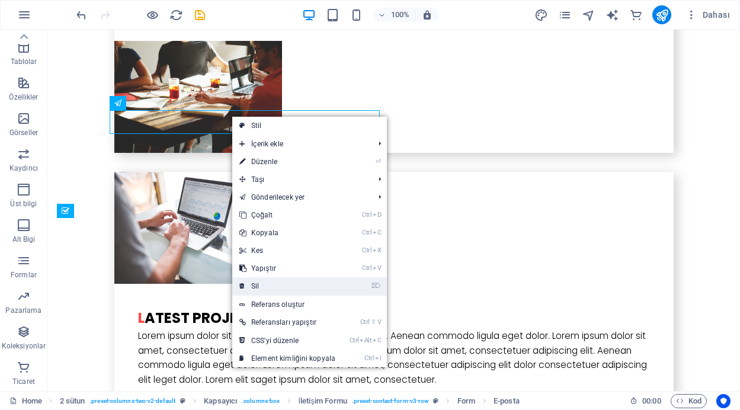
click at [267, 283] on link "⌦ Sil" at bounding box center [287, 286] width 110 height 18
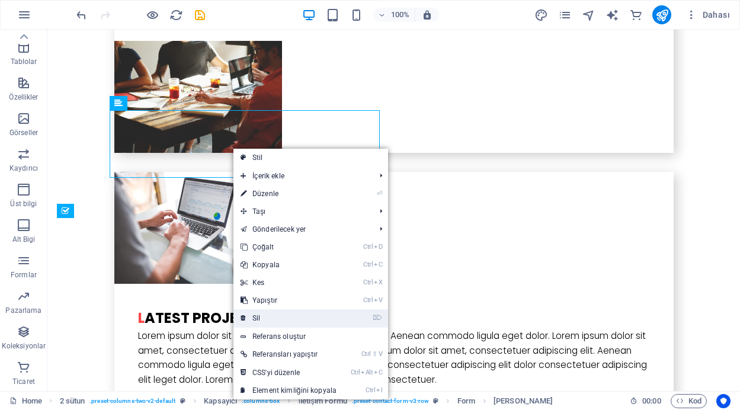
click at [266, 319] on link "⌦ Sil" at bounding box center [289, 318] width 110 height 18
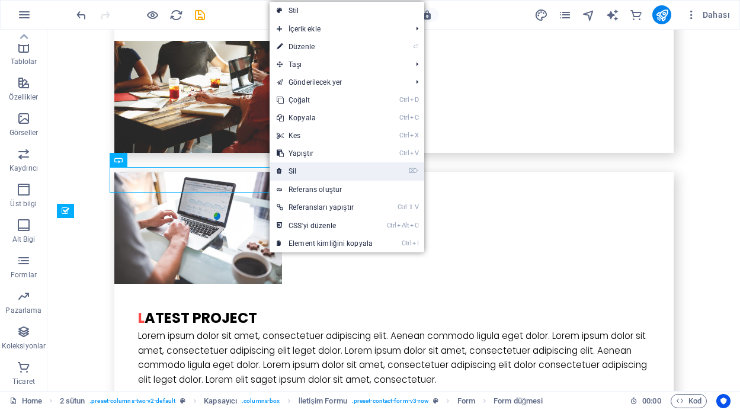
click at [307, 164] on link "⌦ Sil" at bounding box center [325, 171] width 110 height 18
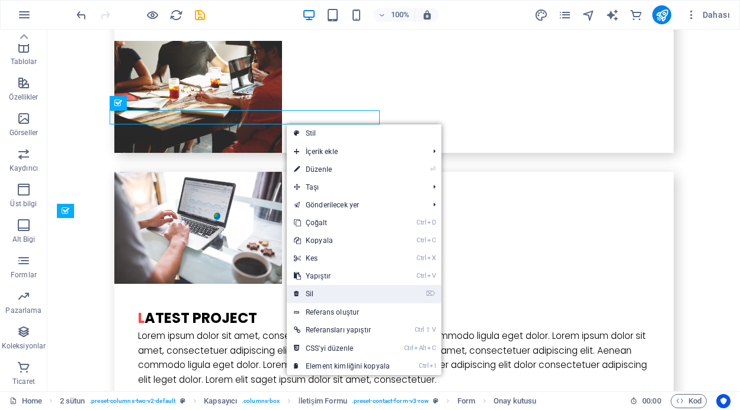
click at [311, 289] on link "⌦ Sil" at bounding box center [342, 294] width 110 height 18
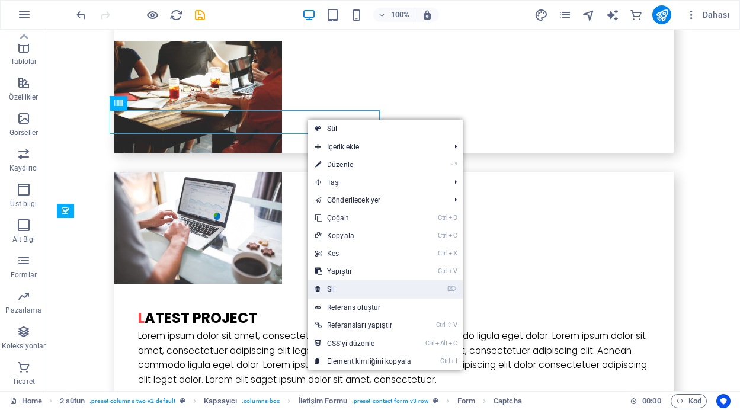
click at [343, 286] on link "⌦ Sil" at bounding box center [363, 289] width 110 height 18
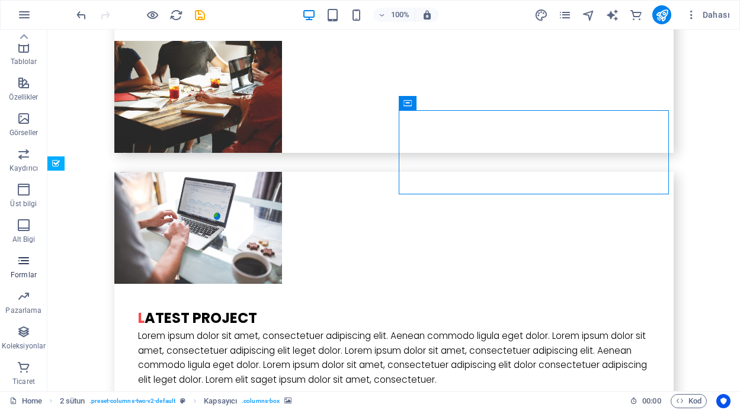
click at [23, 268] on span "Formlar" at bounding box center [23, 268] width 47 height 28
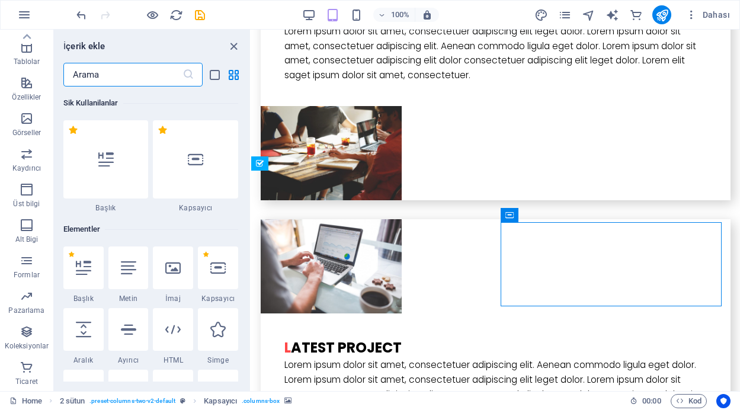
scroll to position [8654, 0]
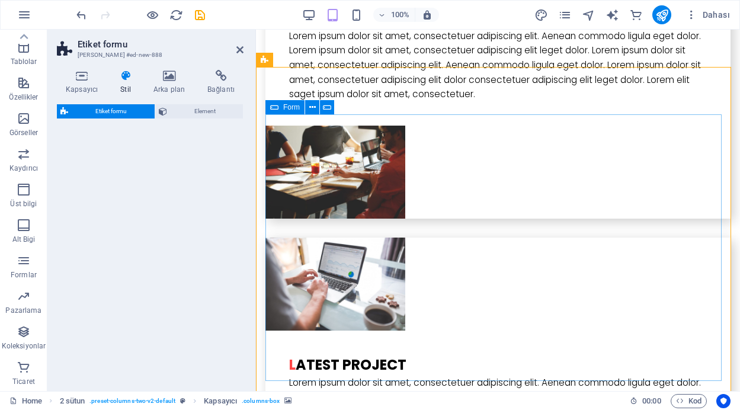
select select "rem"
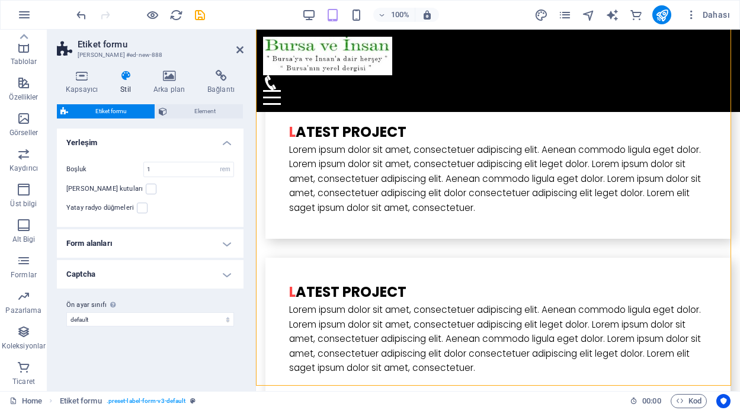
scroll to position [3079, 0]
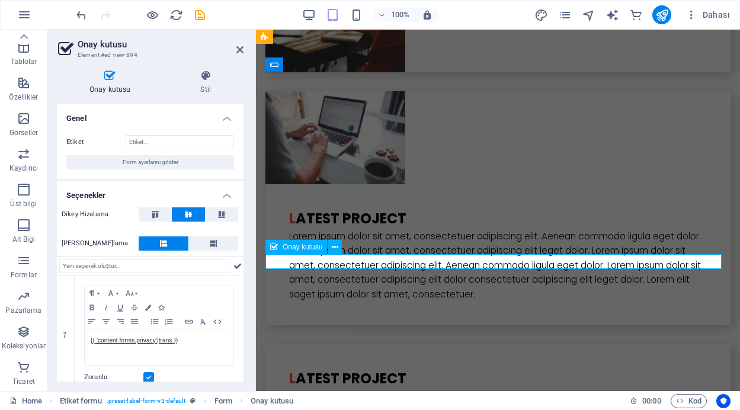
checkbox input "true"
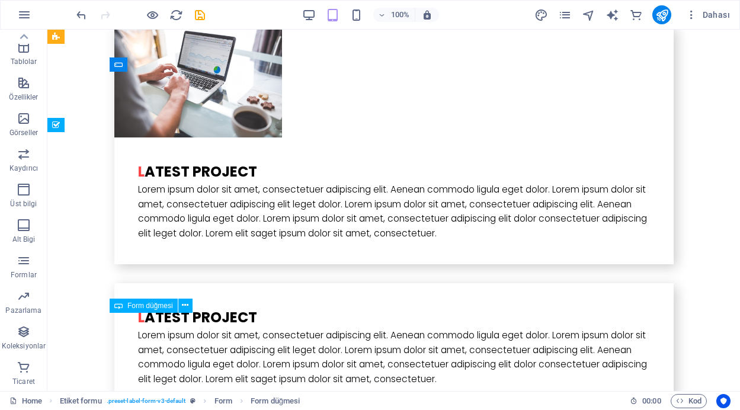
scroll to position [2971, 0]
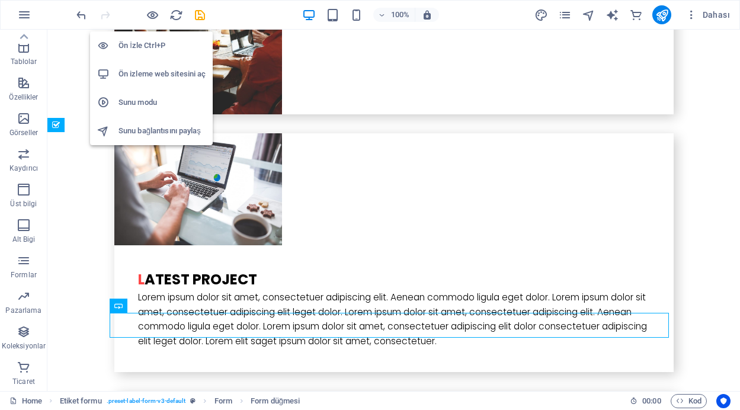
click at [159, 70] on h6 "Ön izleme web sitesini aç" at bounding box center [162, 74] width 87 height 14
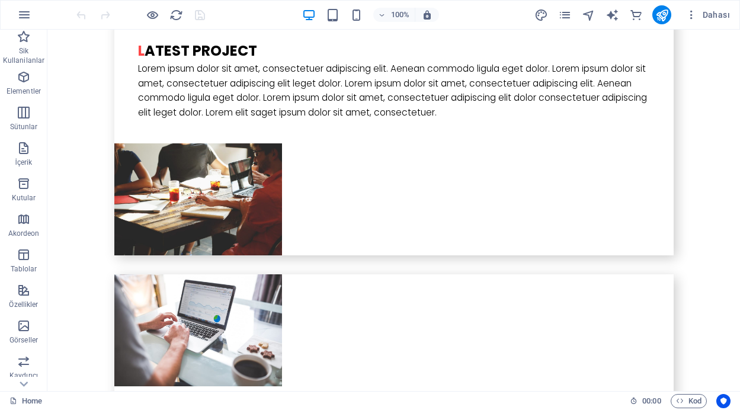
scroll to position [2971, 0]
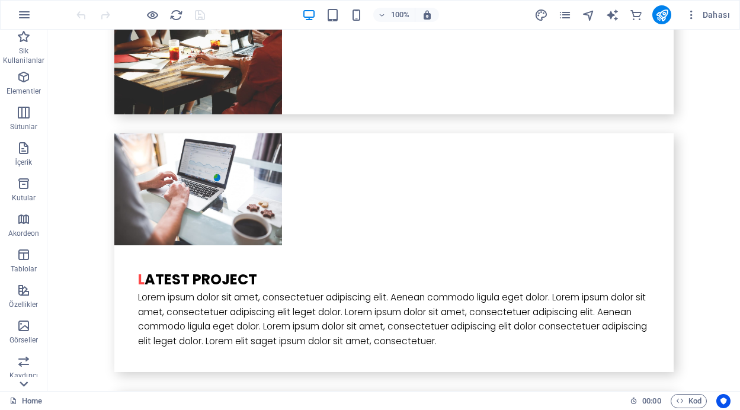
click at [27, 385] on icon at bounding box center [23, 384] width 17 height 17
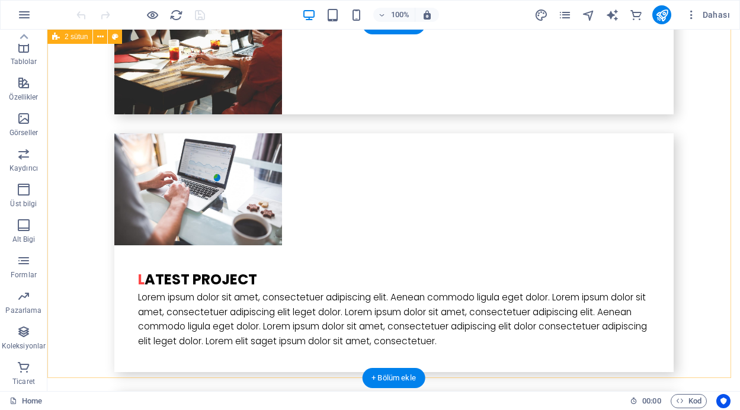
drag, startPoint x: 74, startPoint y: 415, endPoint x: 131, endPoint y: 357, distance: 81.3
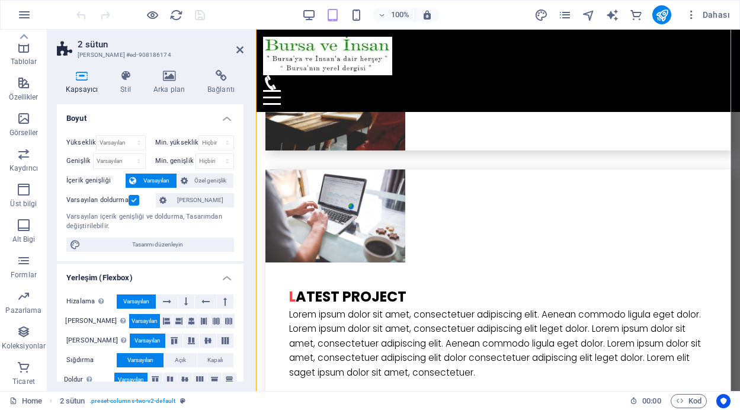
scroll to position [3079, 0]
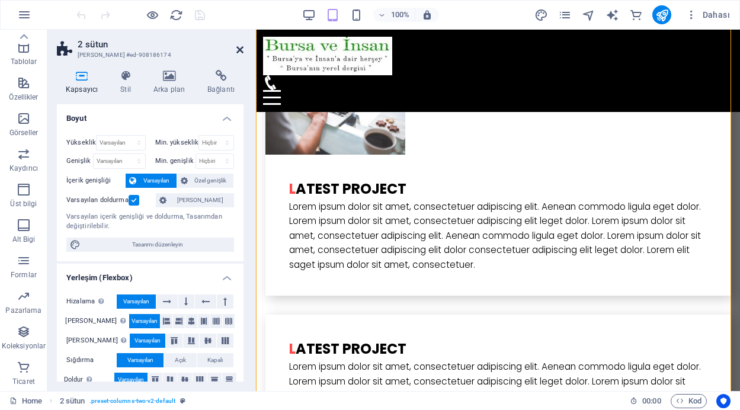
click at [237, 47] on icon at bounding box center [240, 49] width 7 height 9
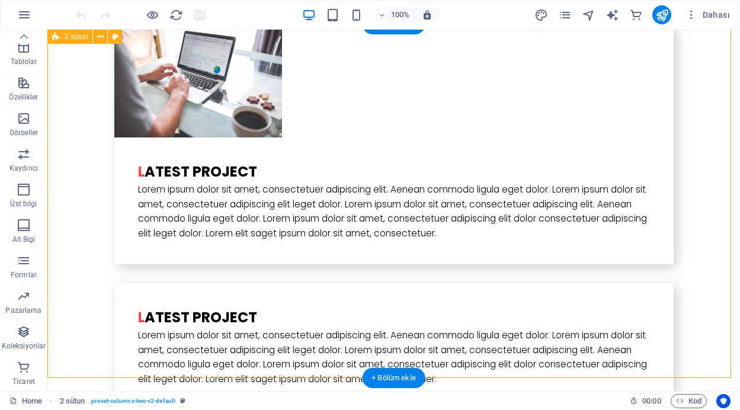
scroll to position [2971, 0]
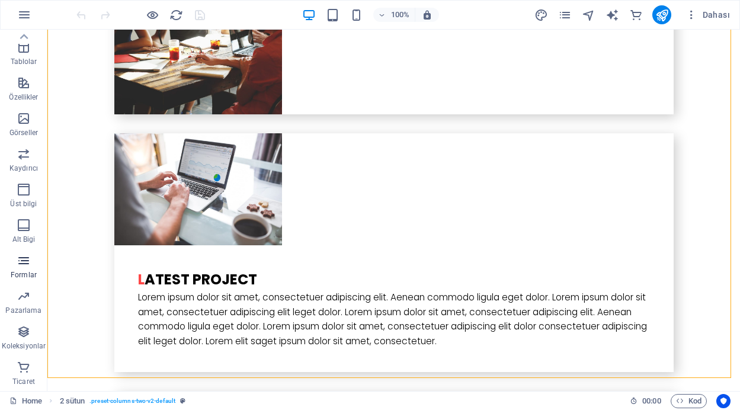
click at [27, 265] on icon "button" at bounding box center [24, 261] width 14 height 14
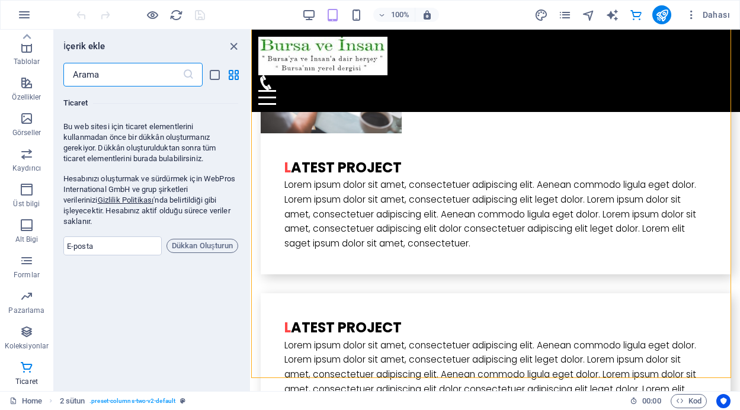
scroll to position [11543, 0]
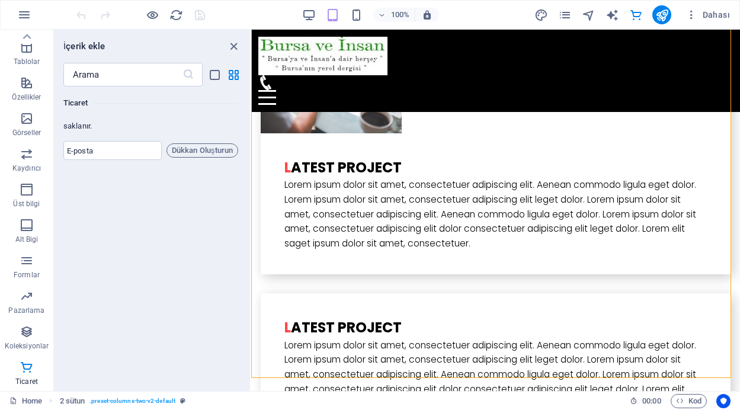
drag, startPoint x: 246, startPoint y: 378, endPoint x: 246, endPoint y: 369, distance: 8.9
click at [246, 369] on div "Sik Kullanilanlar 1 Star Başlık 1 Star Kapsayıcı Elementler 1 Star Başlık 1 Sta…" at bounding box center [152, 234] width 196 height 295
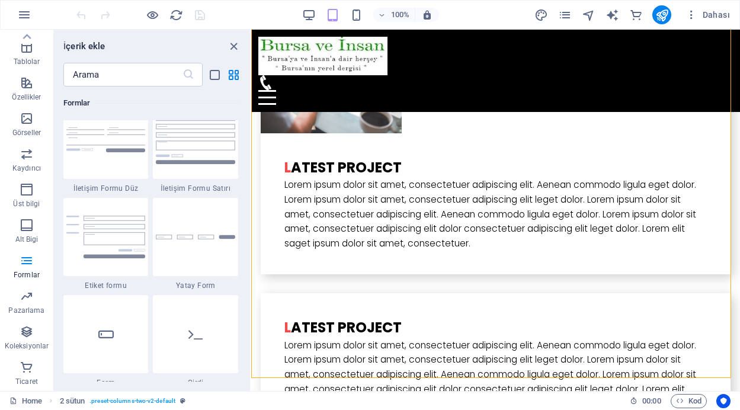
scroll to position [8627, 0]
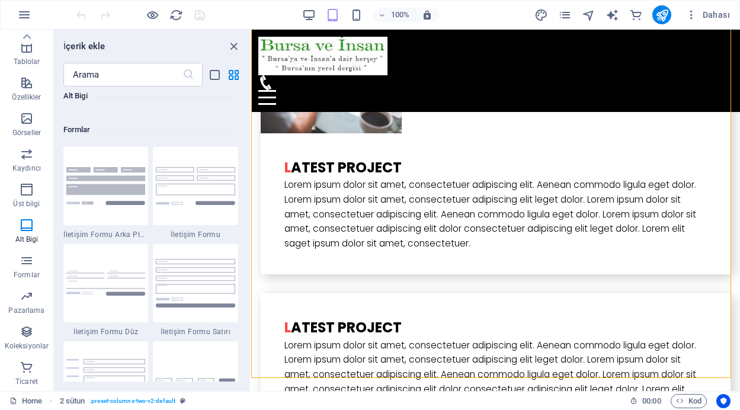
drag, startPoint x: 248, startPoint y: 379, endPoint x: 11, endPoint y: 277, distance: 258.3
click at [106, 202] on img at bounding box center [105, 185] width 79 height 37
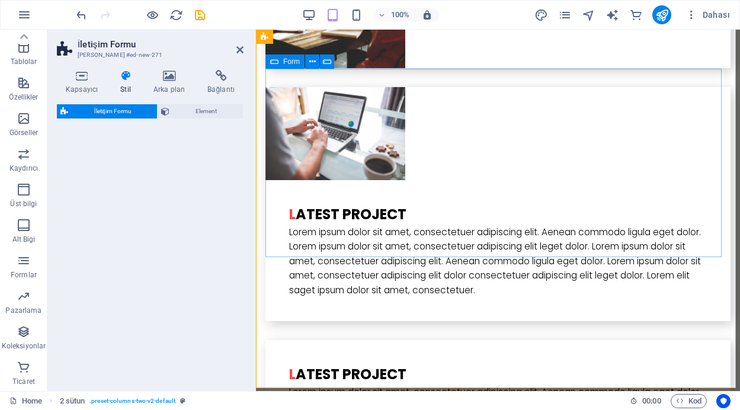
drag, startPoint x: 362, startPoint y: 231, endPoint x: 435, endPoint y: 230, distance: 72.9
select select "rem"
select select "preset-contact-form-v3-background"
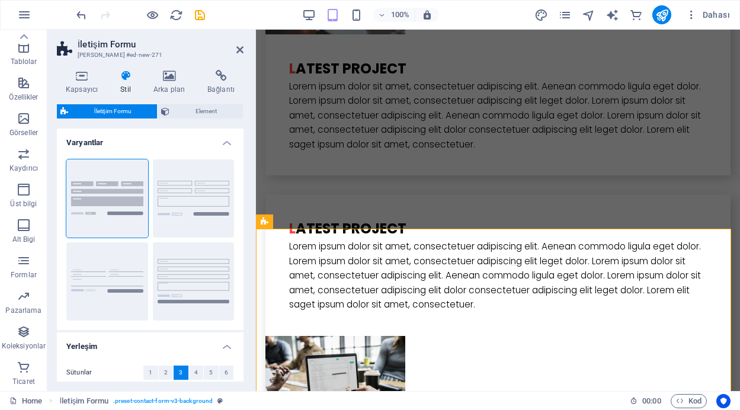
scroll to position [3295, 0]
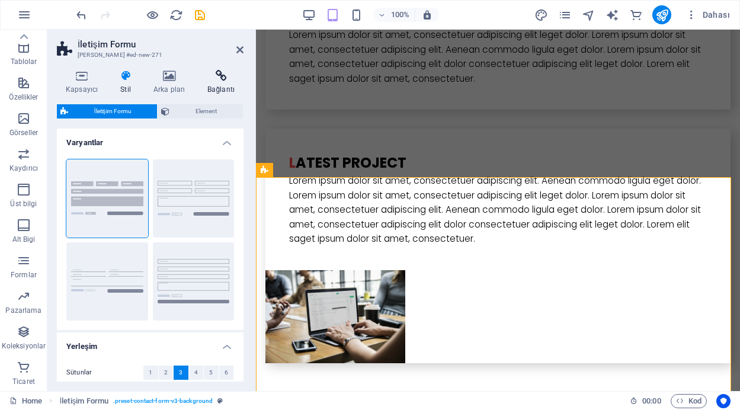
click at [225, 78] on icon at bounding box center [221, 76] width 45 height 12
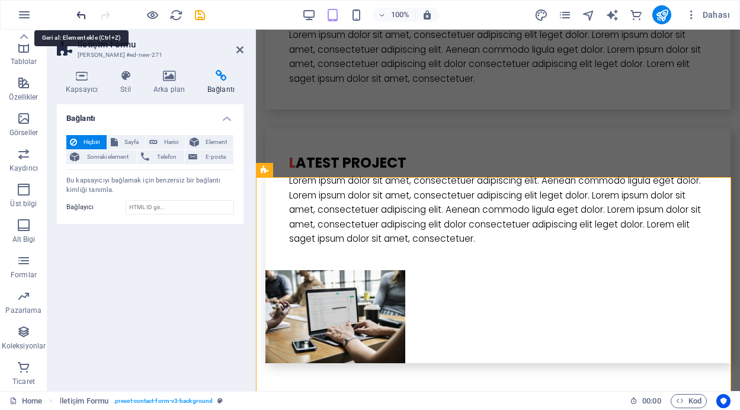
click at [80, 17] on icon "undo" at bounding box center [82, 15] width 14 height 14
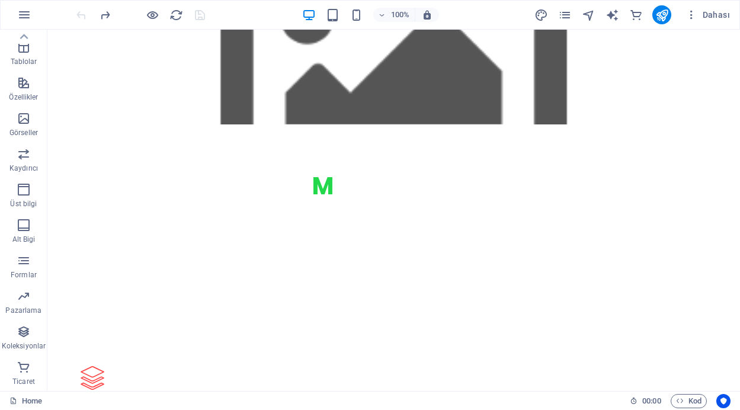
scroll to position [1238, 0]
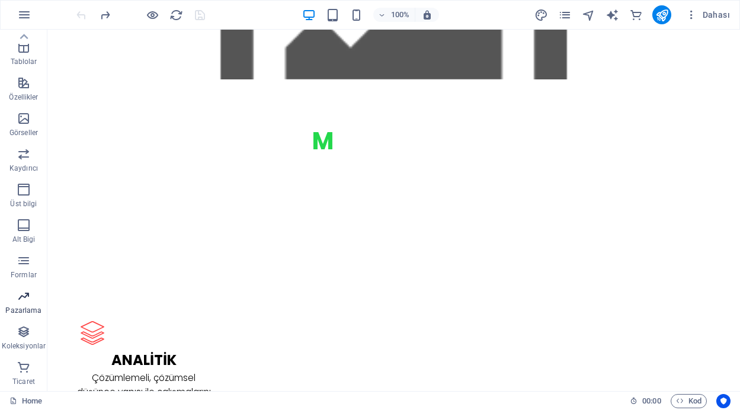
click at [21, 306] on p "Pazarlama" at bounding box center [23, 310] width 36 height 9
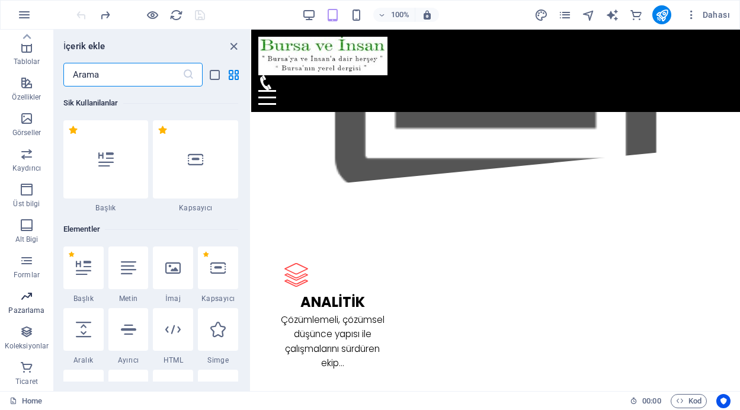
scroll to position [9655, 0]
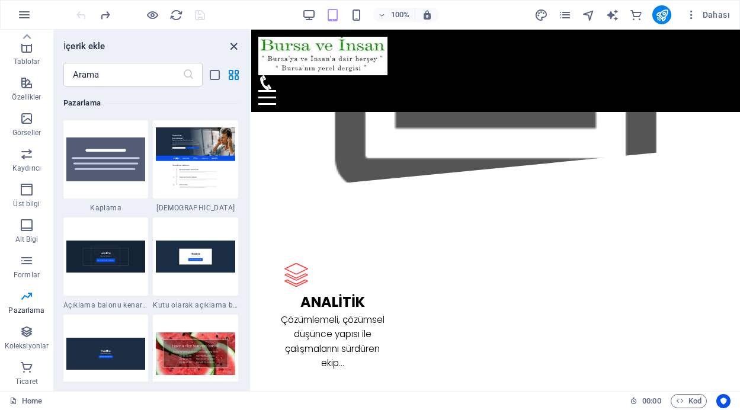
drag, startPoint x: 234, startPoint y: 48, endPoint x: 188, endPoint y: 20, distance: 54.3
click at [234, 48] on icon "close panel" at bounding box center [234, 47] width 14 height 14
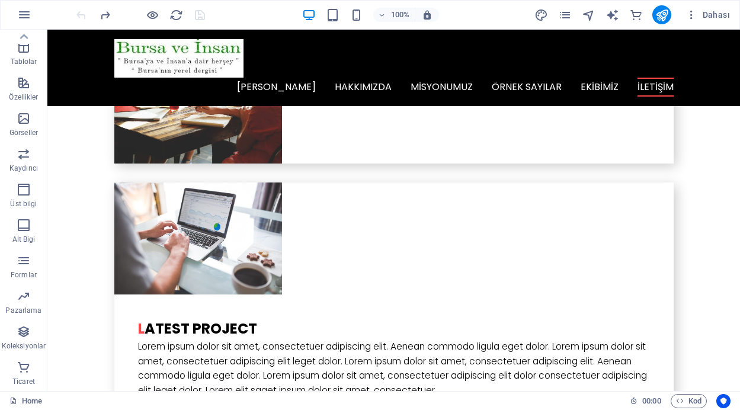
scroll to position [2891, 0]
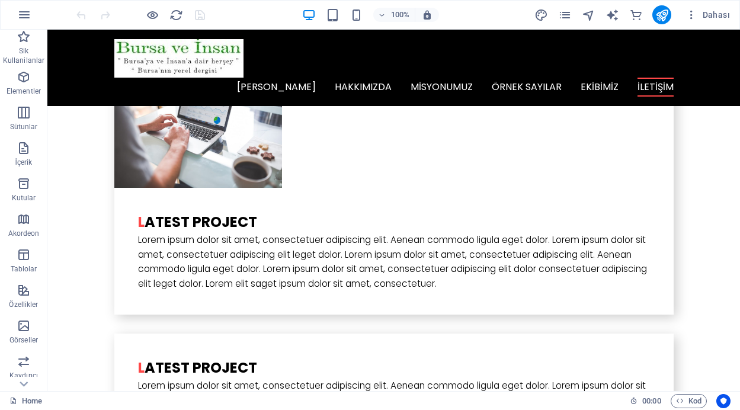
scroll to position [2991, 0]
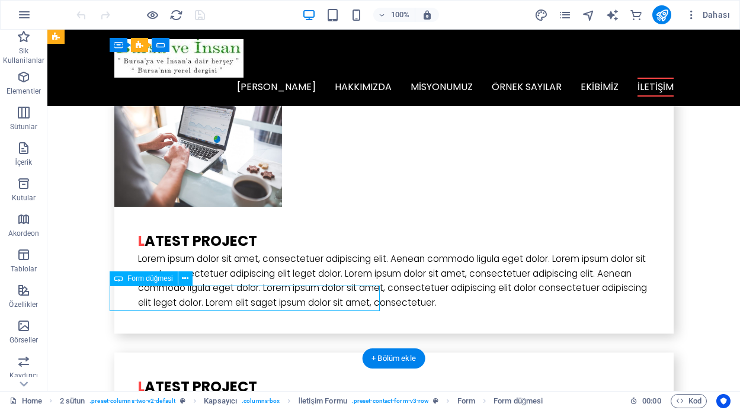
drag, startPoint x: 285, startPoint y: 296, endPoint x: 340, endPoint y: 317, distance: 58.9
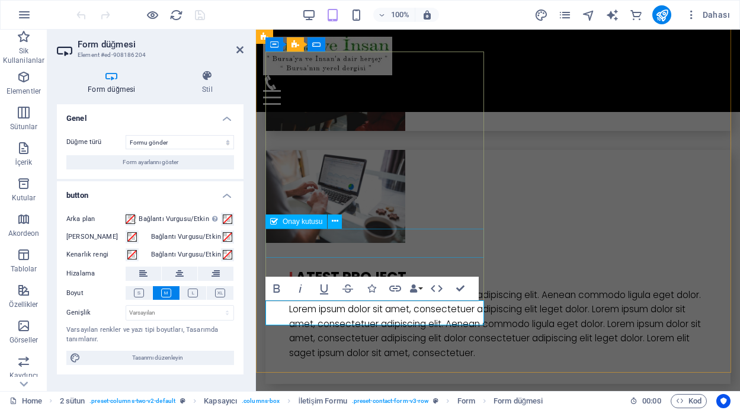
scroll to position [3099, 0]
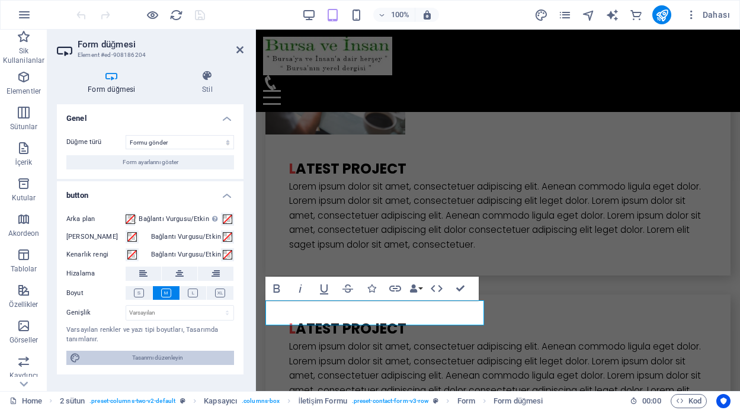
click at [169, 360] on span "Tasarımı düzenleyin" at bounding box center [157, 358] width 146 height 14
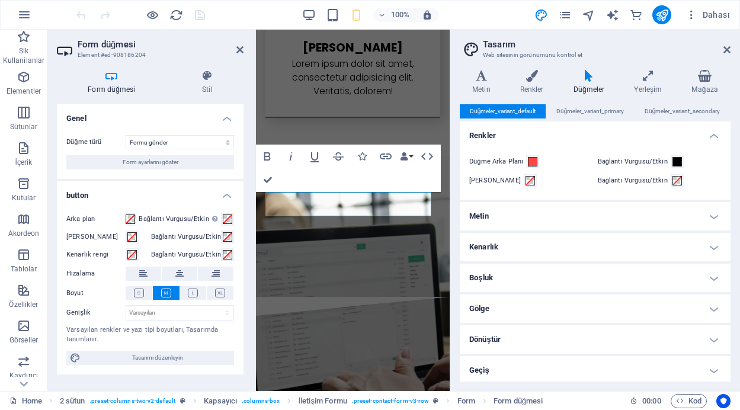
scroll to position [3, 0]
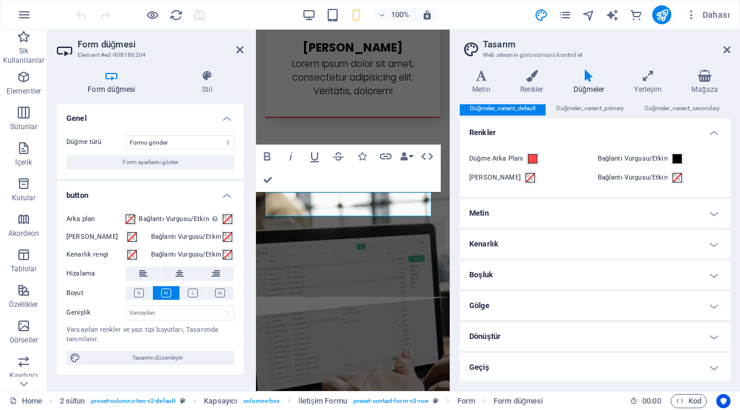
click at [655, 369] on h4 "Geçiş" at bounding box center [595, 367] width 271 height 28
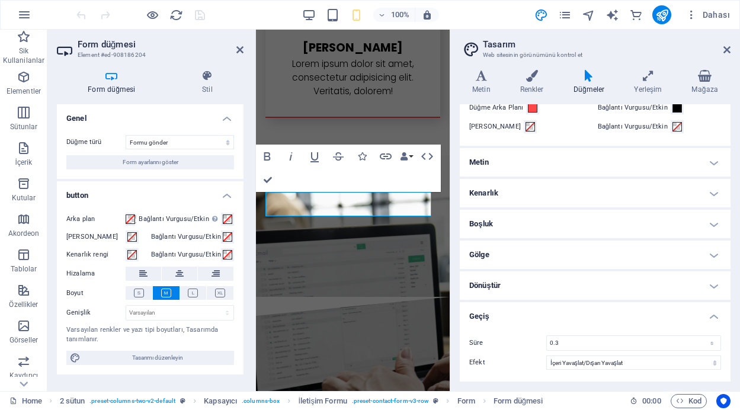
scroll to position [0, 0]
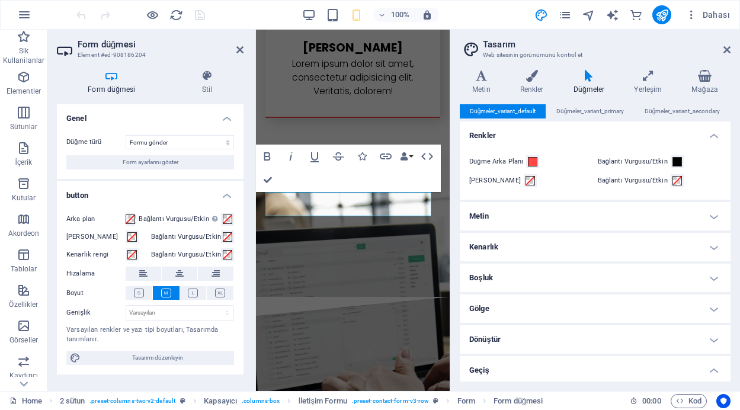
click at [723, 50] on header "Tasarım Web sitesinin görünümünü kontrol et" at bounding box center [596, 45] width 269 height 31
click at [728, 46] on icon at bounding box center [727, 49] width 7 height 9
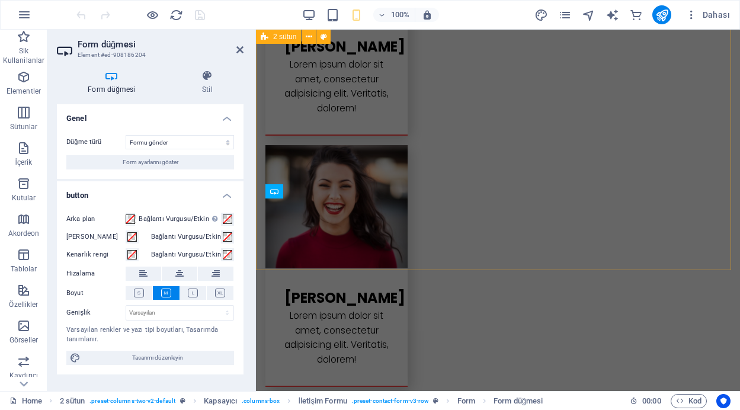
scroll to position [3198, 0]
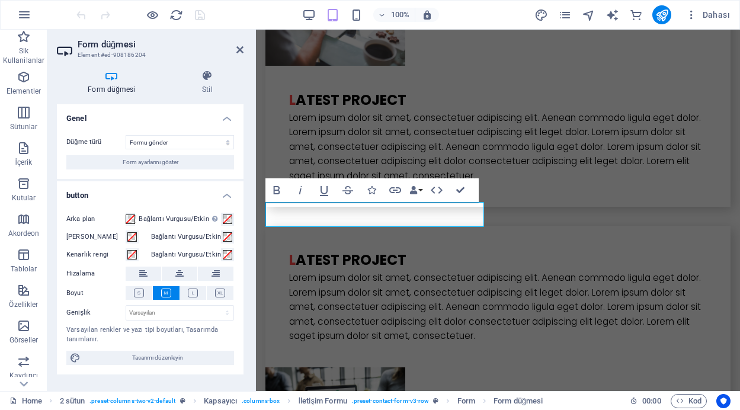
click at [225, 117] on h4 "Genel" at bounding box center [150, 114] width 187 height 21
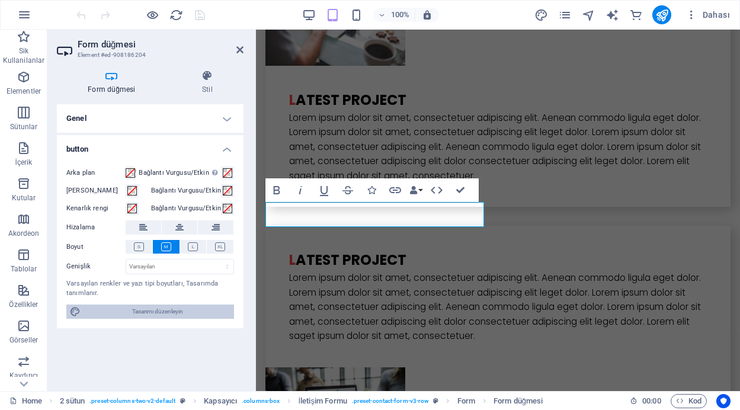
click at [185, 309] on span "Tasarımı düzenleyin" at bounding box center [157, 312] width 146 height 14
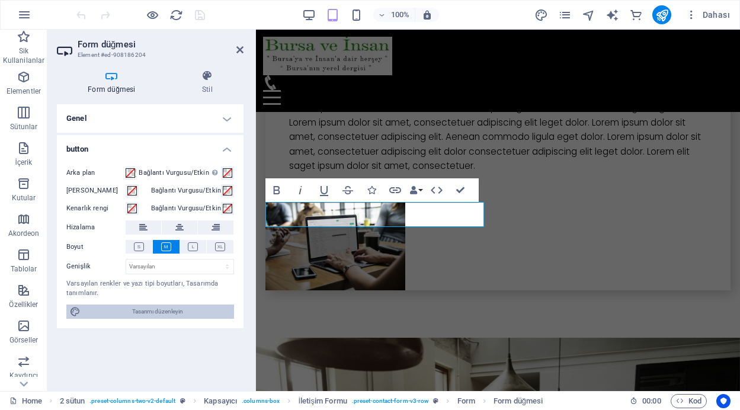
select select "ease-in-out"
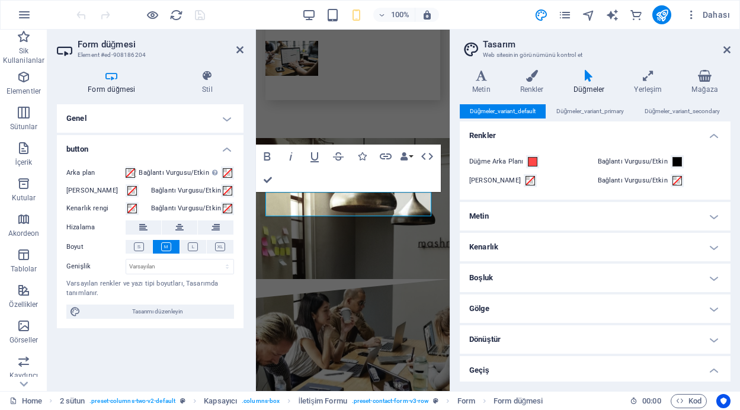
scroll to position [4304, 0]
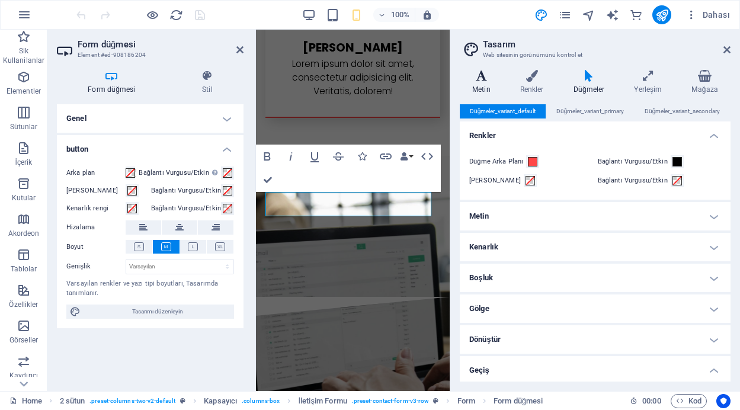
click at [477, 74] on icon at bounding box center [481, 76] width 43 height 12
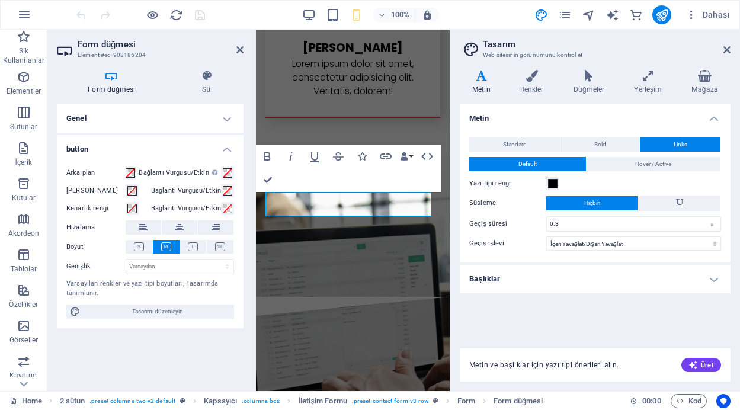
click at [715, 283] on h4 "Başlıklar" at bounding box center [595, 279] width 271 height 28
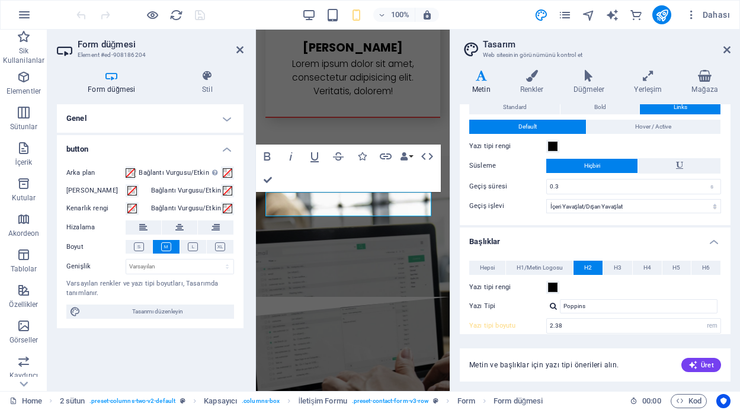
scroll to position [23, 0]
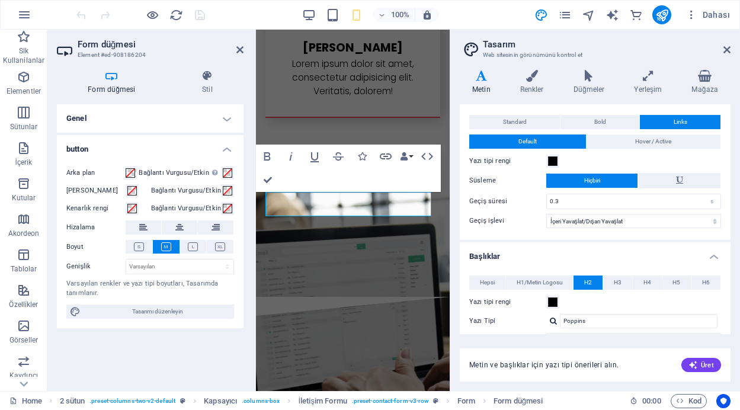
click at [712, 257] on h4 "Başlıklar" at bounding box center [595, 252] width 271 height 21
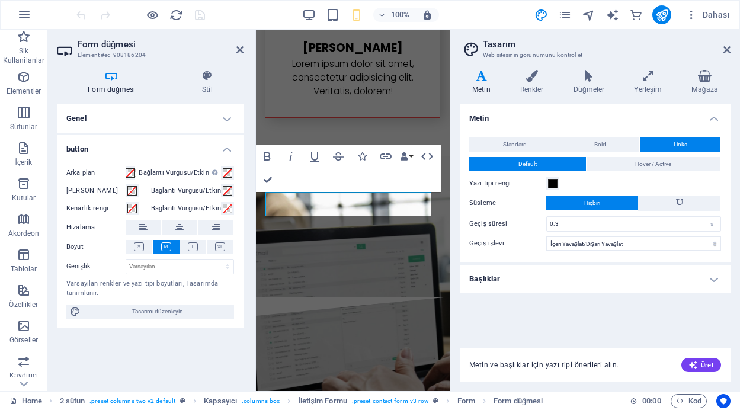
scroll to position [0, 0]
click at [711, 114] on h4 "Metin" at bounding box center [595, 114] width 271 height 21
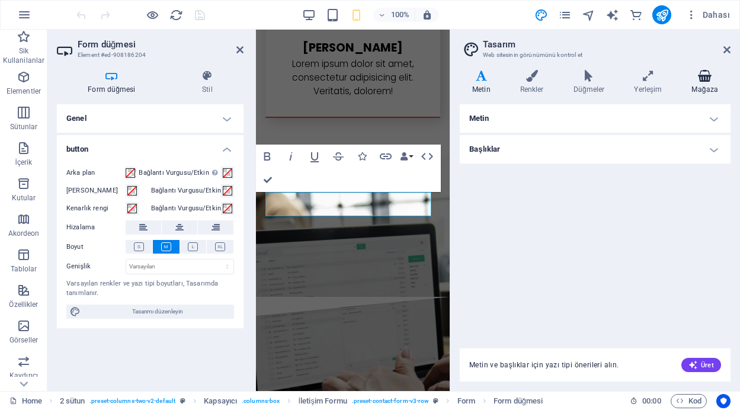
click at [704, 84] on h4 "Mağaza" at bounding box center [704, 82] width 51 height 25
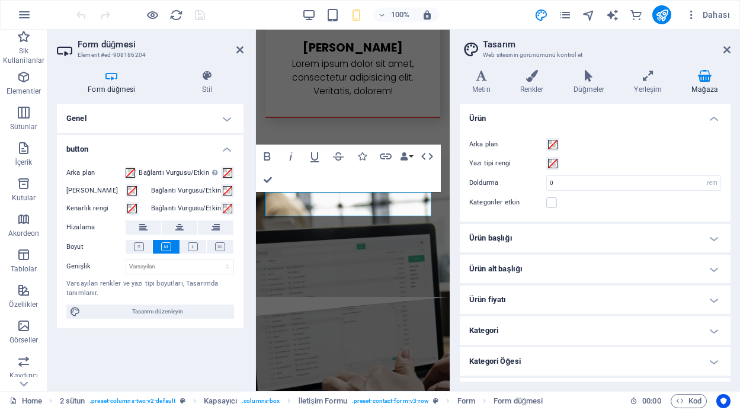
click at [714, 239] on h4 "Ürün başlığı" at bounding box center [595, 238] width 271 height 28
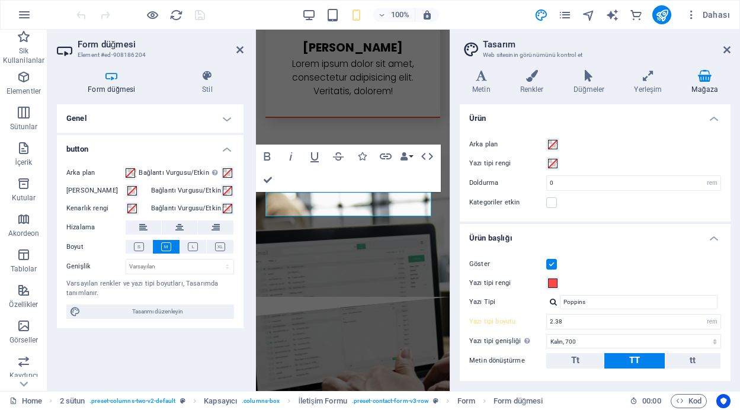
drag, startPoint x: 728, startPoint y: 154, endPoint x: 733, endPoint y: 219, distance: 66.0
click at [733, 219] on div "Varyantlar Metin Renkler Düğmeler Yerleşim Mağaza Metin Standard Bold Links Yaz…" at bounding box center [595, 225] width 290 height 331
drag, startPoint x: 728, startPoint y: 170, endPoint x: 728, endPoint y: 241, distance: 70.5
click at [728, 241] on ul "Ürün Arka plan Yazı tipi rengi Doldurma 0 rem px Kategoriler etkin Ürün başlığı…" at bounding box center [595, 350] width 271 height 493
drag, startPoint x: 727, startPoint y: 171, endPoint x: 717, endPoint y: 231, distance: 60.1
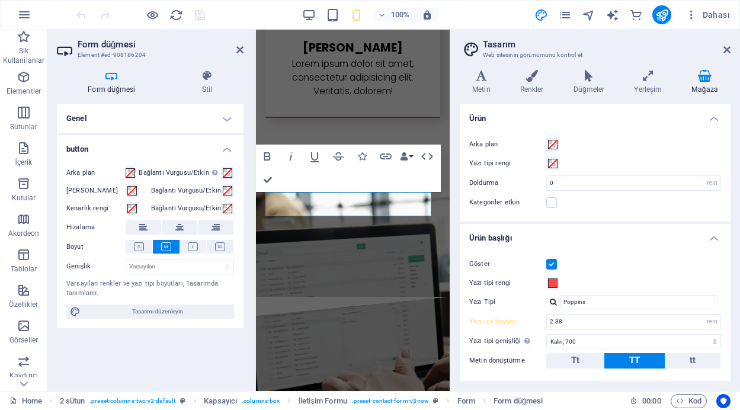
click at [730, 206] on div "Ürün Arka plan Yazı tipi rengi Doldurma 0 rem px Kategoriler etkin Ürün başlığı…" at bounding box center [595, 242] width 271 height 277
click at [707, 239] on h4 "Ürün başlığı" at bounding box center [595, 234] width 271 height 21
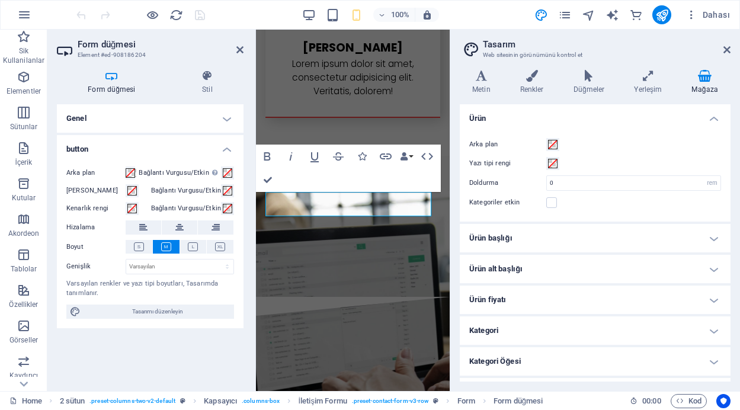
click at [709, 270] on h4 "Ürün alt başlığı" at bounding box center [595, 269] width 271 height 28
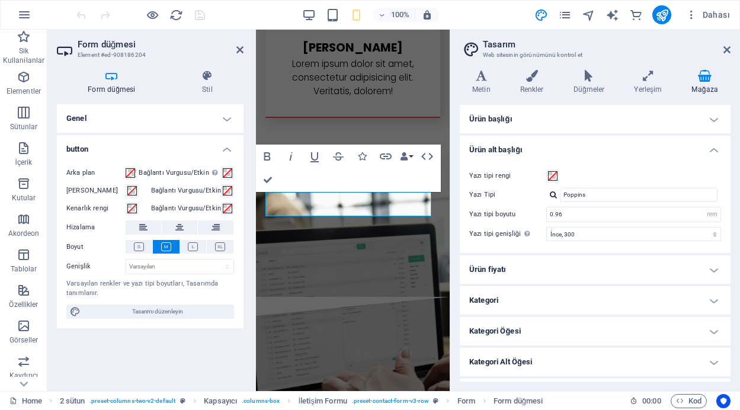
scroll to position [123, 0]
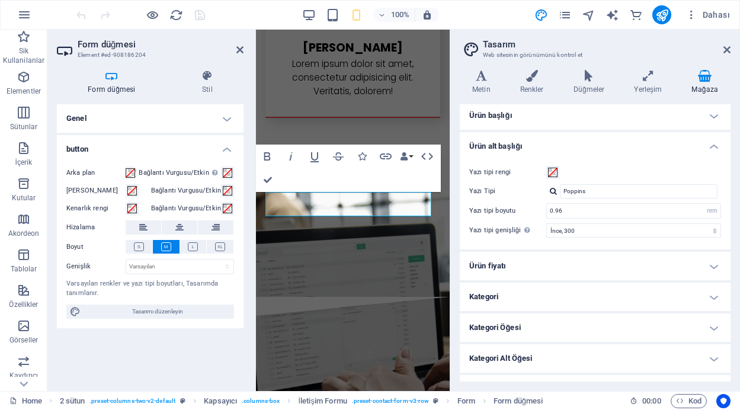
click at [710, 144] on h4 "Ürün alt başlığı" at bounding box center [595, 142] width 271 height 21
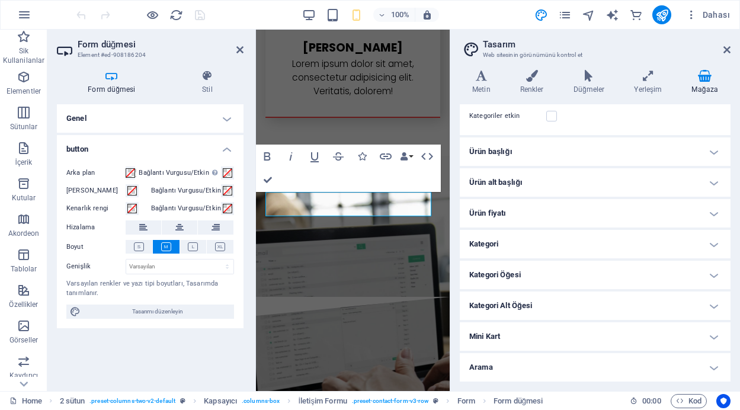
scroll to position [87, 0]
click at [677, 218] on h4 "Ürün fiyatı" at bounding box center [595, 213] width 271 height 28
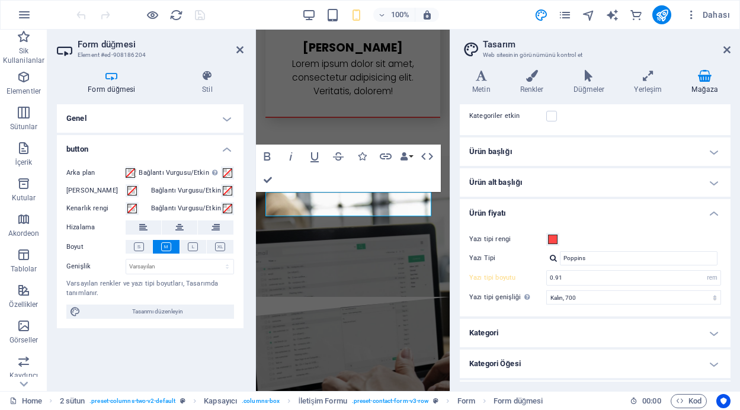
click at [679, 213] on h4 "Ürün fiyatı" at bounding box center [595, 209] width 271 height 21
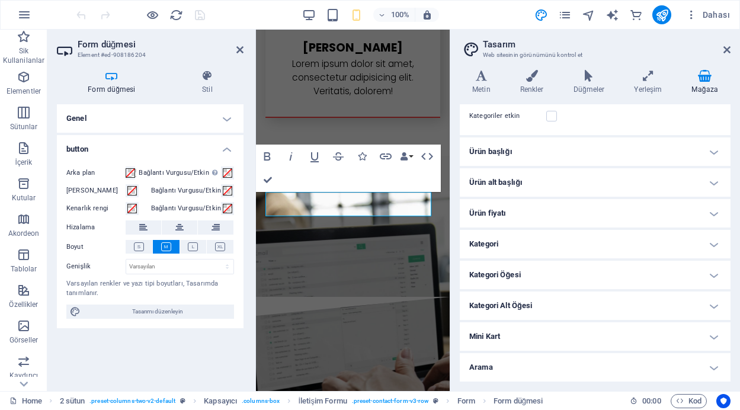
drag, startPoint x: 727, startPoint y: 179, endPoint x: 731, endPoint y: 193, distance: 14.8
click at [731, 193] on div "Varyantlar Metin Renkler Düğmeler Yerleşim Mağaza Metin Standard Bold Links Yaz…" at bounding box center [595, 225] width 290 height 331
click at [729, 45] on icon at bounding box center [727, 49] width 7 height 9
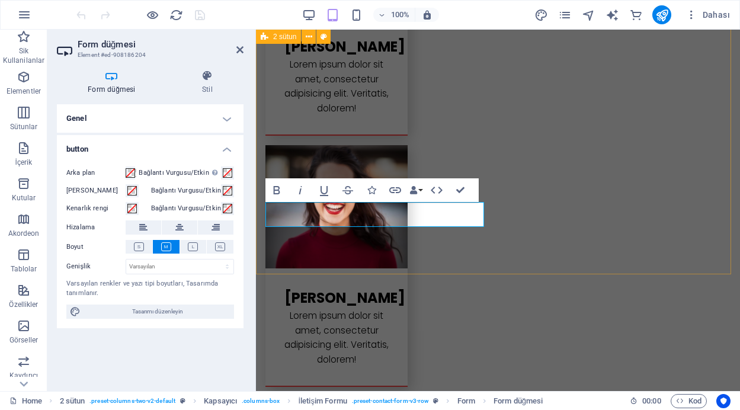
scroll to position [3198, 0]
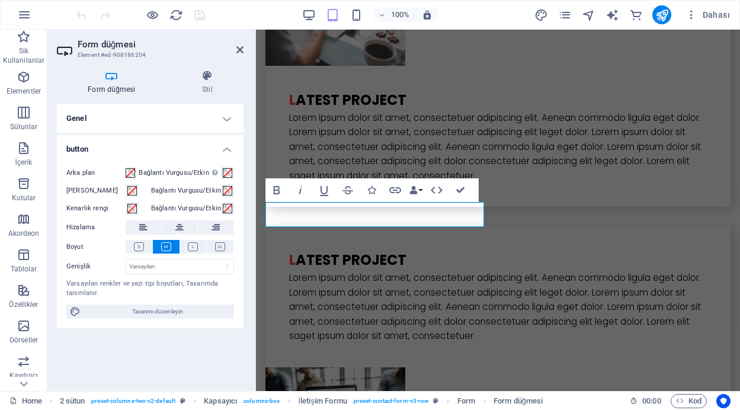
click at [227, 144] on h4 "button" at bounding box center [150, 145] width 187 height 21
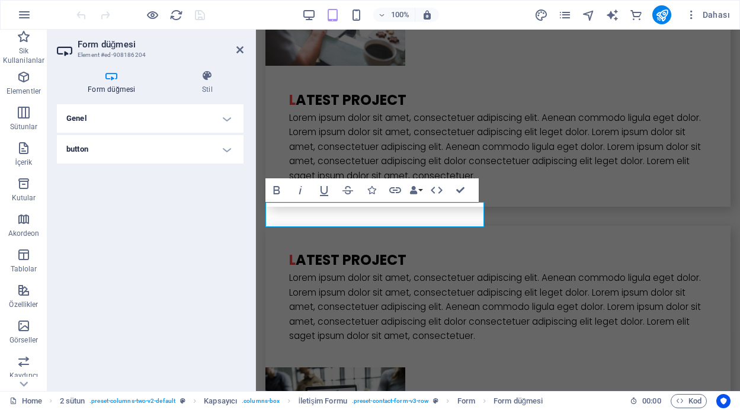
click at [224, 117] on h4 "Genel" at bounding box center [150, 118] width 187 height 28
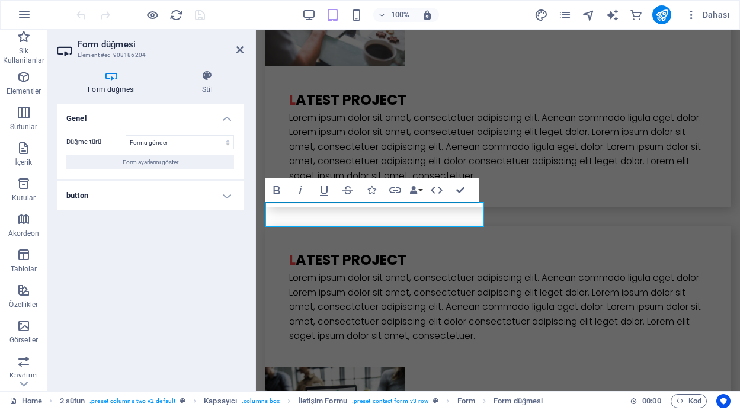
click at [224, 117] on h4 "Genel" at bounding box center [150, 114] width 187 height 21
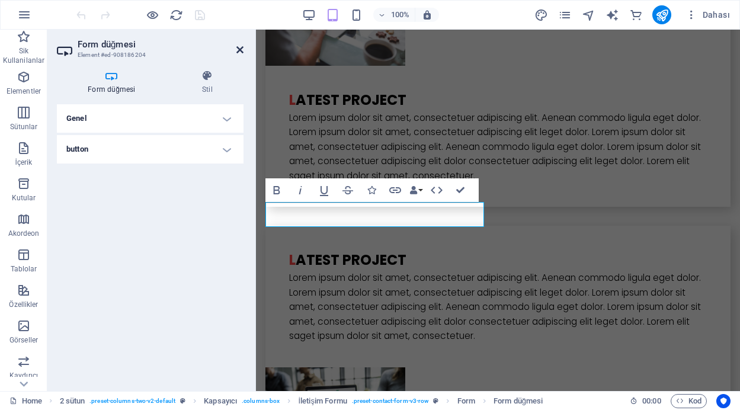
click at [239, 49] on icon at bounding box center [240, 49] width 7 height 9
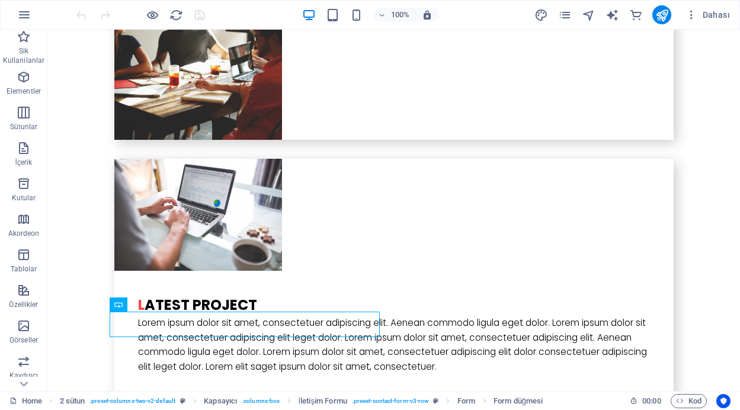
scroll to position [3010, 0]
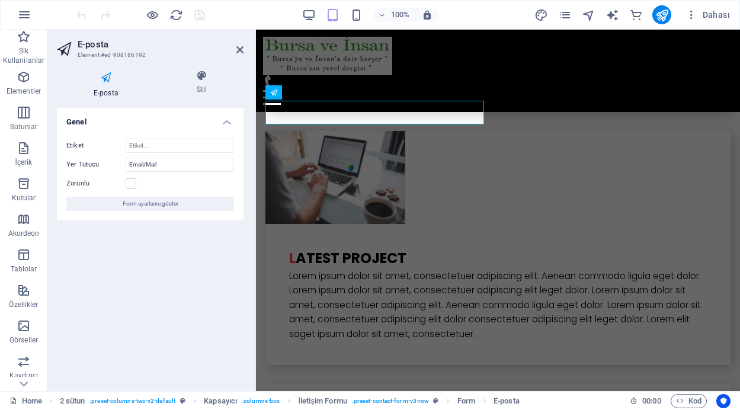
scroll to position [3118, 0]
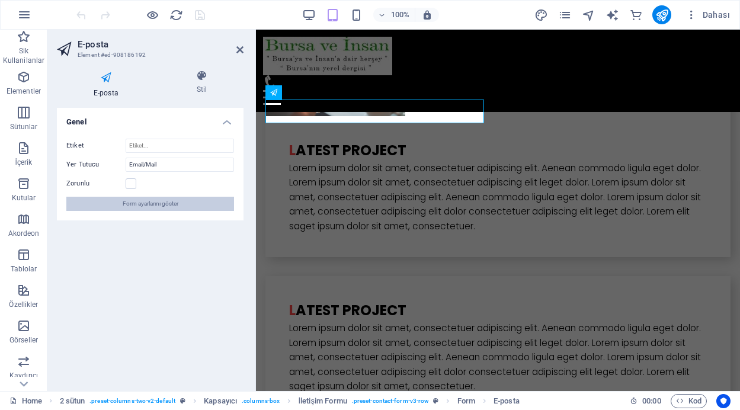
click at [177, 200] on span "Form ayarlarını göster" at bounding box center [151, 204] width 56 height 14
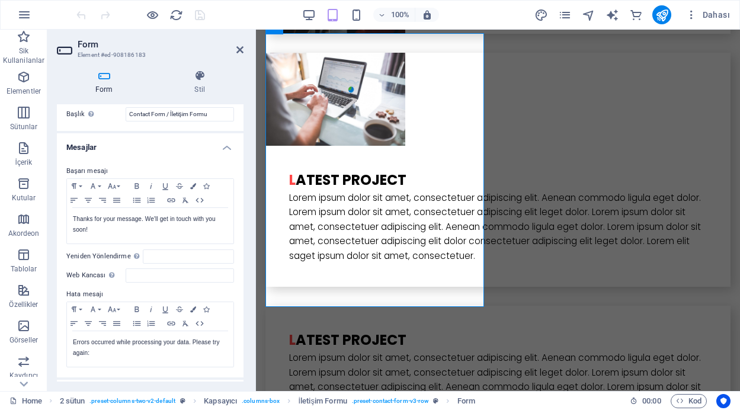
scroll to position [23, 0]
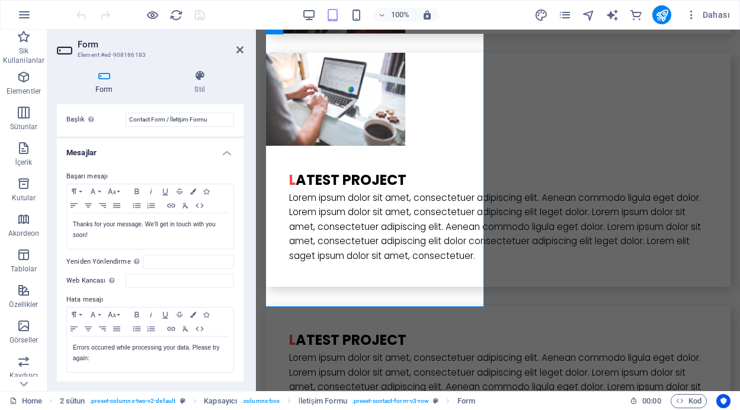
click at [246, 168] on div "Form Stil Genel Başlık Form için bir ad tanımla. Contact Form / İletişim Formu …" at bounding box center [150, 225] width 206 height 331
click at [132, 283] on input "Web Kancası Web kancası, bu formdan başka bir sunucuya gönderilen anlık bildiri…" at bounding box center [180, 281] width 108 height 14
click at [239, 47] on icon at bounding box center [240, 49] width 7 height 9
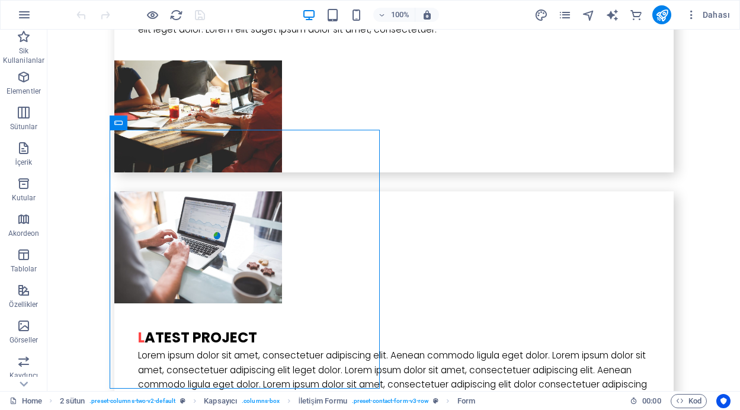
scroll to position [2939, 0]
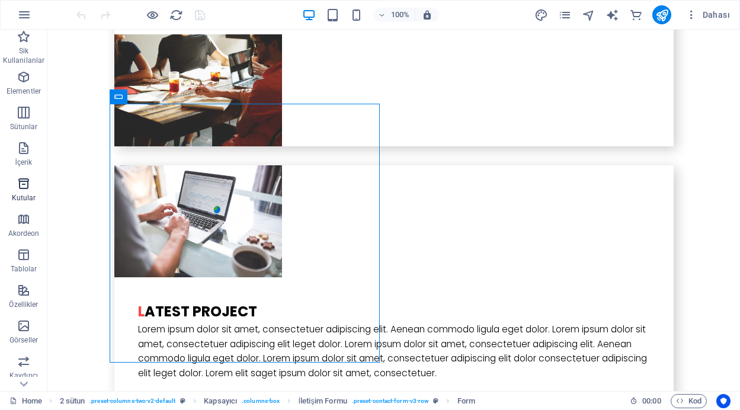
click at [23, 191] on span "Kutular" at bounding box center [23, 191] width 47 height 28
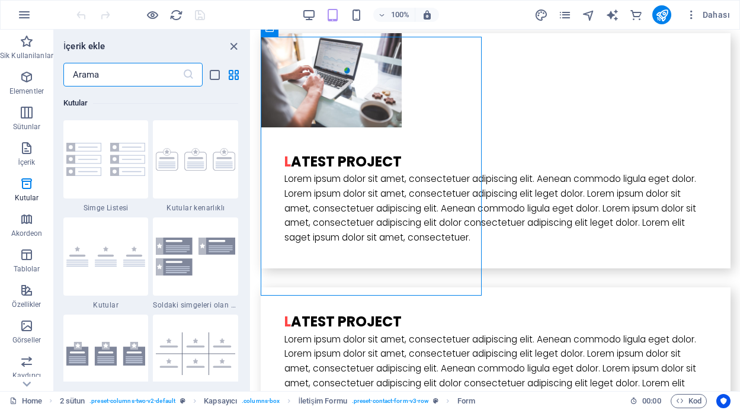
scroll to position [3139, 0]
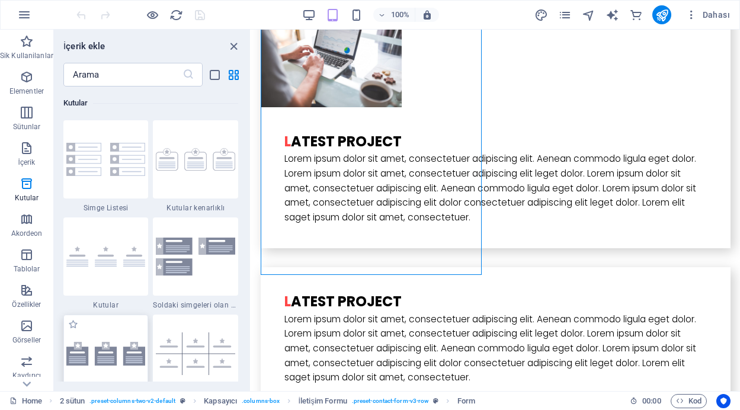
drag, startPoint x: 110, startPoint y: 335, endPoint x: 92, endPoint y: 222, distance: 114.5
click at [110, 335] on div at bounding box center [105, 354] width 85 height 78
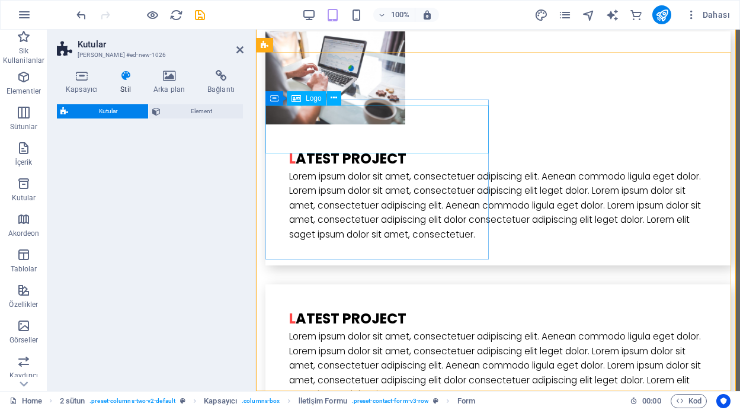
drag, startPoint x: 349, startPoint y: 252, endPoint x: 475, endPoint y: 138, distance: 170.4
select select "rem"
select select "preset-boxes-v3-icons-outside"
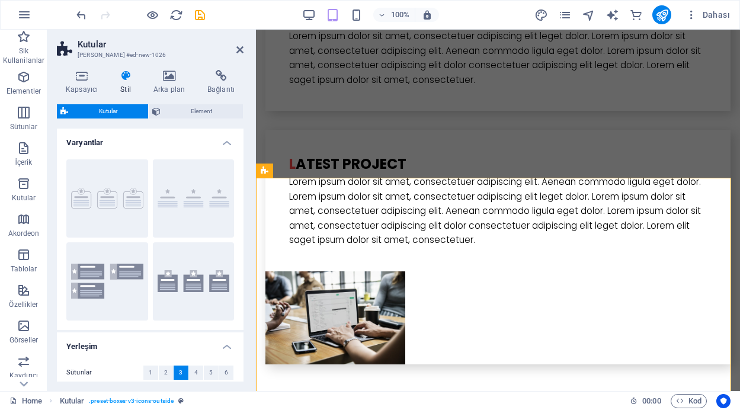
scroll to position [3294, 0]
click at [239, 47] on icon at bounding box center [240, 49] width 7 height 9
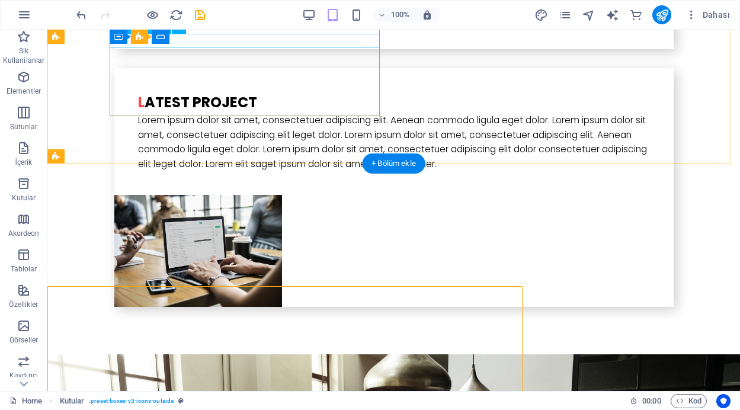
scroll to position [3186, 0]
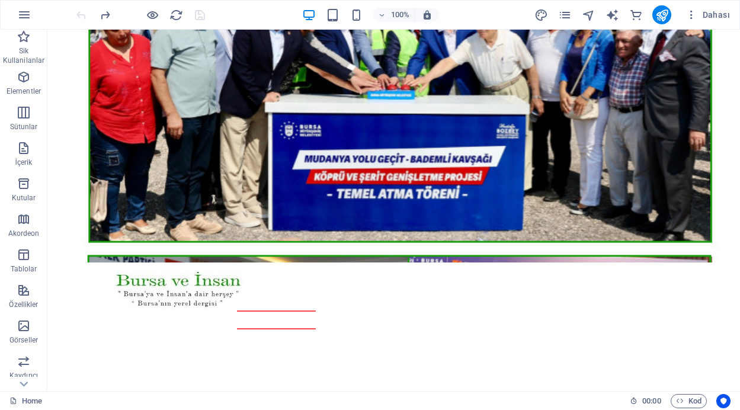
scroll to position [0, 0]
